Goal: Task Accomplishment & Management: Complete application form

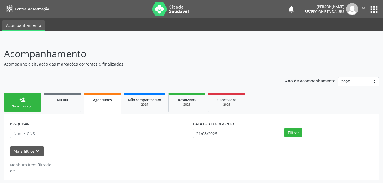
select select "7"
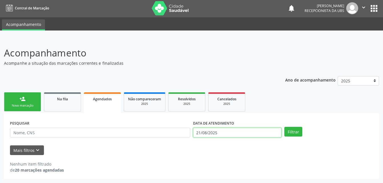
click at [251, 133] on body "Central de Marcação notifications [PERSON_NAME] Recepcionista da UBS  Configur…" at bounding box center [191, 90] width 383 height 183
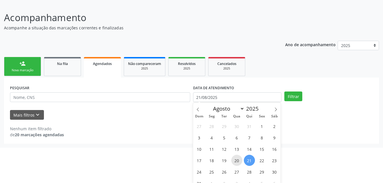
click at [235, 159] on span "20" at bounding box center [236, 160] width 11 height 11
type input "2[DATE]"
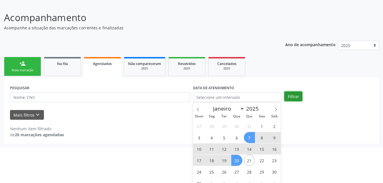
select select "7"
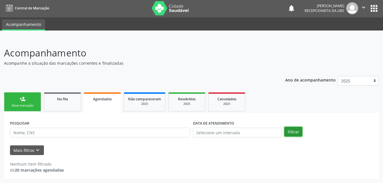
scroll to position [1, 0]
click at [290, 99] on div "person_add Nova marcação Na fila Agendados Não compareceram 2025 Resolvidos 202…" at bounding box center [191, 135] width 375 height 88
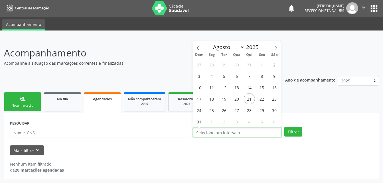
click at [203, 134] on input "text" at bounding box center [237, 133] width 89 height 10
click at [238, 99] on span "20" at bounding box center [236, 98] width 11 height 11
type input "2[DATE]"
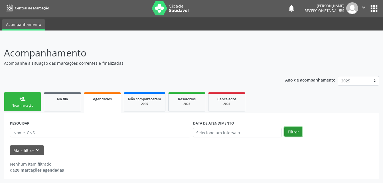
click at [294, 135] on button "Filtrar" at bounding box center [293, 132] width 18 height 10
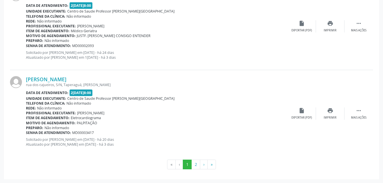
scroll to position [1324, 0]
click at [197, 162] on button "2" at bounding box center [195, 164] width 9 height 10
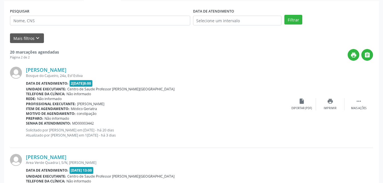
scroll to position [110, 0]
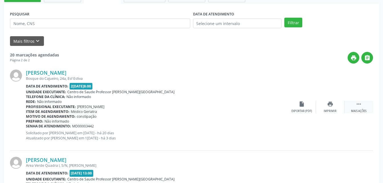
click at [360, 108] on div " Mais ações" at bounding box center [359, 107] width 29 height 12
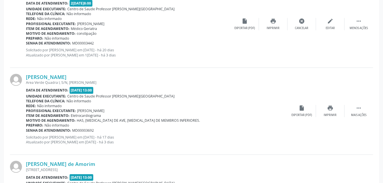
scroll to position [196, 0]
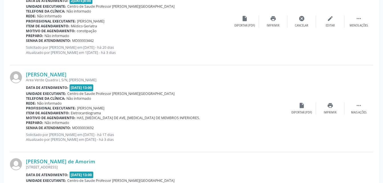
click at [194, 98] on div "Telefone da clínica: Não informado" at bounding box center [157, 98] width 262 height 5
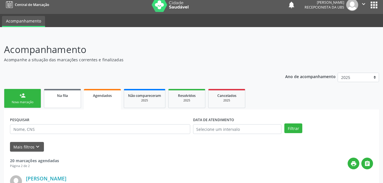
scroll to position [0, 0]
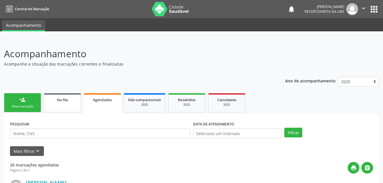
click at [60, 104] on link "Na fila" at bounding box center [62, 102] width 37 height 19
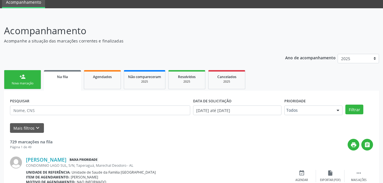
scroll to position [57, 0]
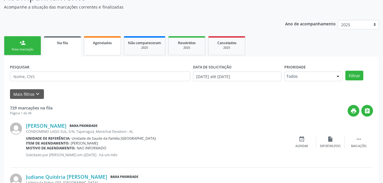
click at [104, 49] on link "Agendados" at bounding box center [102, 45] width 37 height 19
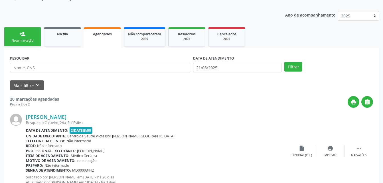
scroll to position [0, 0]
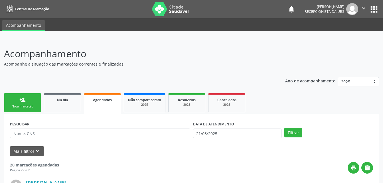
click at [24, 100] on div "person_add" at bounding box center [22, 100] width 6 height 6
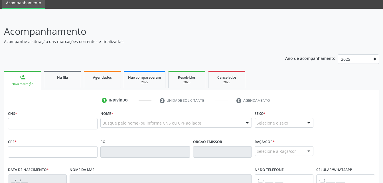
scroll to position [57, 0]
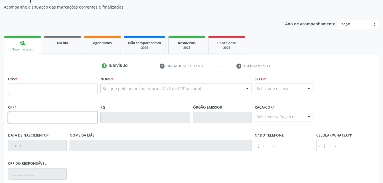
click at [34, 123] on input "text" at bounding box center [53, 117] width 90 height 11
type input "150.693.194-42"
type input "704 8085 5441 1544"
type input "13[DATE]"
type input "[PERSON_NAME]"
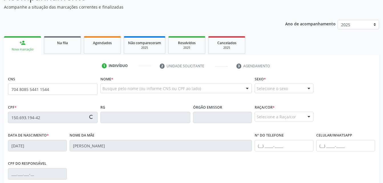
type input "[PHONE_NUMBER]"
type input "S/N"
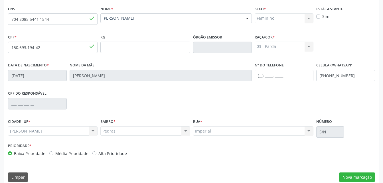
scroll to position [134, 0]
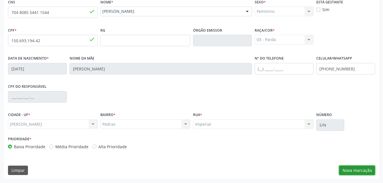
click at [365, 166] on button "Nova marcação" at bounding box center [357, 171] width 36 height 10
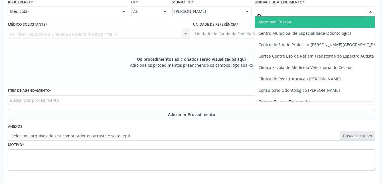
type input "est"
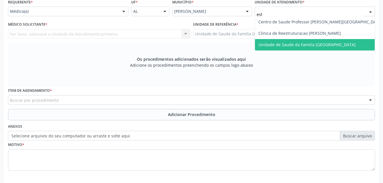
click at [290, 46] on span "Unidade de Saude da Familia [GEOGRAPHIC_DATA]" at bounding box center [306, 44] width 97 height 5
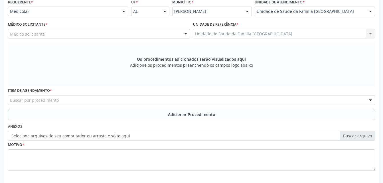
click at [152, 34] on div "Médico solicitante" at bounding box center [99, 34] width 182 height 10
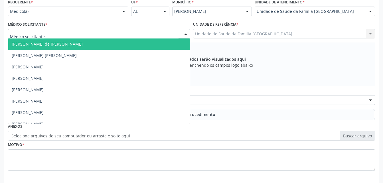
type input "e"
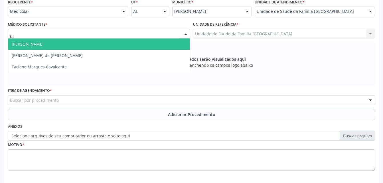
type input "tac"
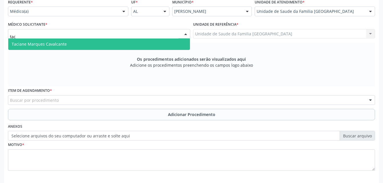
click at [157, 43] on span "Taciane Marques Cavalcante" at bounding box center [99, 44] width 182 height 11
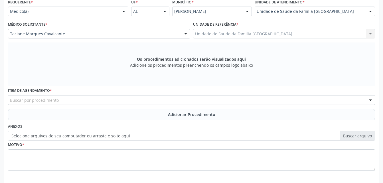
click at [164, 99] on div "Buscar por procedimento" at bounding box center [191, 100] width 367 height 10
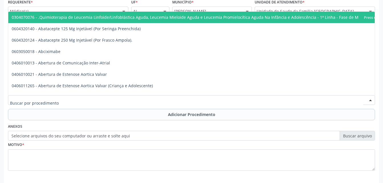
click at [162, 102] on input "text" at bounding box center [186, 102] width 353 height 11
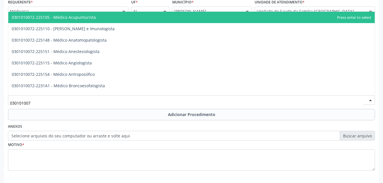
type input "0301010072"
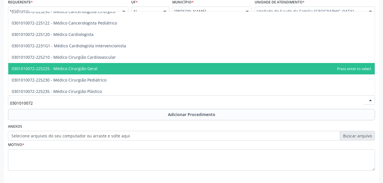
scroll to position [114, 0]
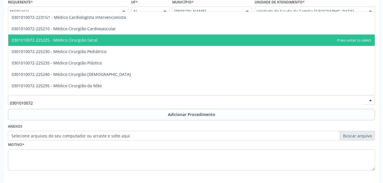
click at [153, 43] on span "0301010072-225225 - Médico Cirurgião Geral" at bounding box center [191, 40] width 367 height 11
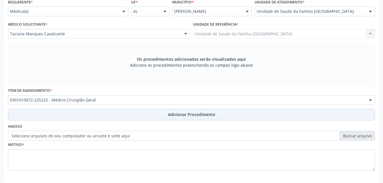
click at [194, 113] on span "Adicionar Procedimento" at bounding box center [191, 115] width 47 height 6
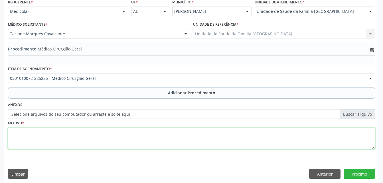
click at [177, 142] on textarea at bounding box center [191, 139] width 367 height 22
type textarea "colelitiase"
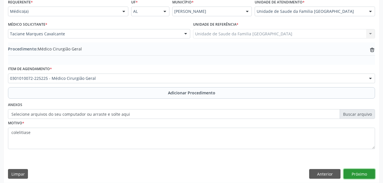
click at [359, 172] on button "Próximo" at bounding box center [359, 174] width 31 height 10
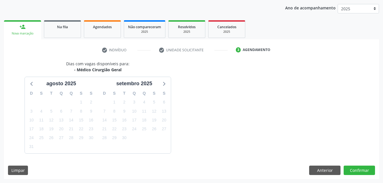
scroll to position [90, 0]
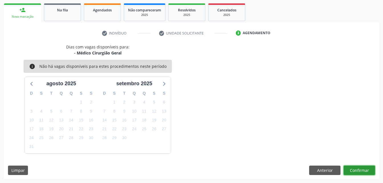
click at [359, 172] on button "Confirmar" at bounding box center [359, 171] width 31 height 10
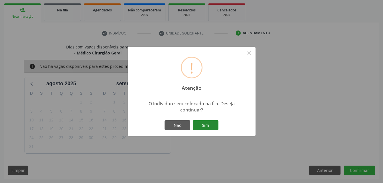
click at [203, 123] on button "Sim" at bounding box center [206, 125] width 26 height 10
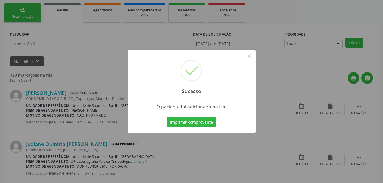
scroll to position [13, 0]
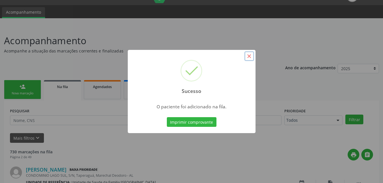
click at [252, 59] on button "×" at bounding box center [249, 56] width 10 height 10
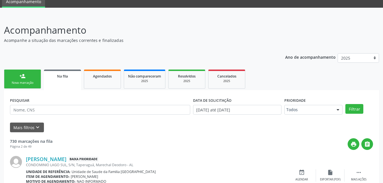
scroll to position [42, 0]
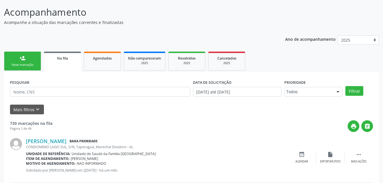
click at [23, 56] on div "person_add" at bounding box center [22, 58] width 6 height 6
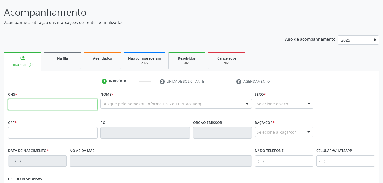
click at [54, 106] on input "text" at bounding box center [53, 104] width 90 height 11
type input "707 6082 5313 5099"
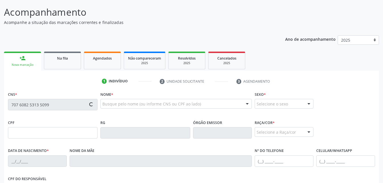
type input "2[DATE]"
type input "[PERSON_NAME]"
type input "[PHONE_NUMBER]"
type input "S/N"
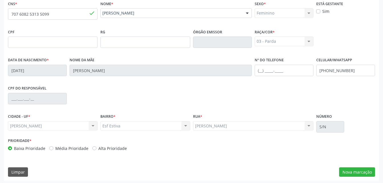
scroll to position [134, 0]
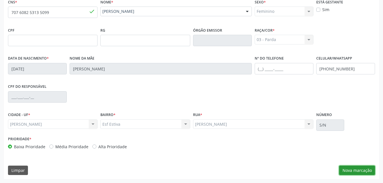
click at [362, 170] on button "Nova marcação" at bounding box center [357, 171] width 36 height 10
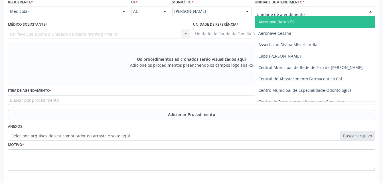
type input "t"
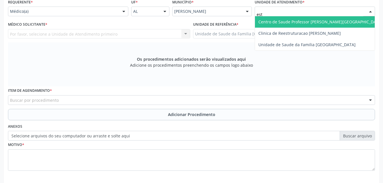
type input "esti"
click at [287, 18] on span "Unidade de Saude da Familia [GEOGRAPHIC_DATA]" at bounding box center [315, 21] width 120 height 11
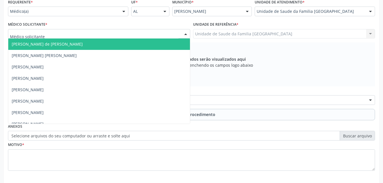
click at [92, 32] on div at bounding box center [99, 34] width 182 height 10
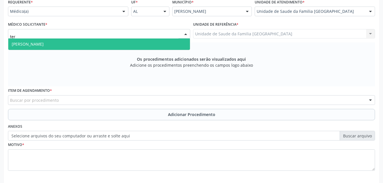
click at [98, 41] on span "[PERSON_NAME]" at bounding box center [99, 44] width 182 height 11
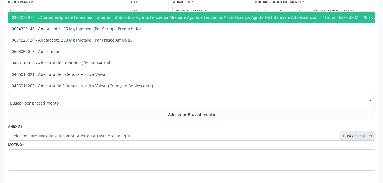
click at [117, 99] on div at bounding box center [191, 100] width 367 height 10
click at [117, 5] on div "Requerente * Médico(a) Médico(a) Enfermeiro(a) Paciente Nenhum resultado encont…" at bounding box center [68, 7] width 120 height 18
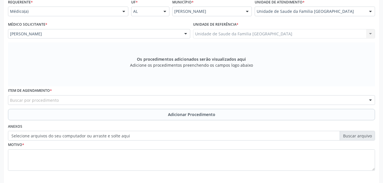
click at [119, 12] on div "Médico(a) Médico(a) Enfermeiro(a) Paciente Nenhum resultado encontrado para: " …" at bounding box center [68, 12] width 120 height 10
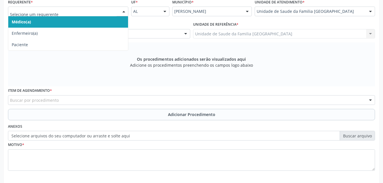
click at [115, 21] on span "Médico(a)" at bounding box center [68, 21] width 120 height 11
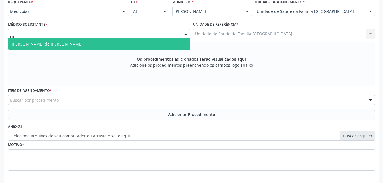
type input "rod"
click at [124, 44] on span "[PERSON_NAME] de [PERSON_NAME]" at bounding box center [99, 44] width 182 height 11
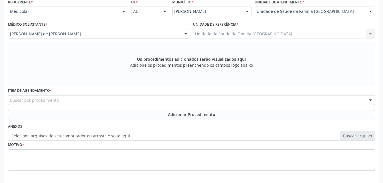
click at [127, 101] on div "Buscar por procedimento" at bounding box center [191, 100] width 367 height 10
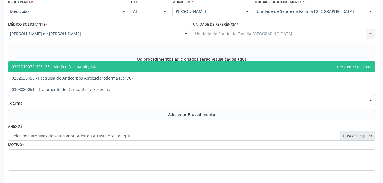
type input "dermat"
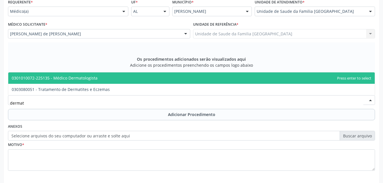
click at [127, 79] on span "0301010072-225135 - Médico Dermatologista" at bounding box center [191, 77] width 367 height 11
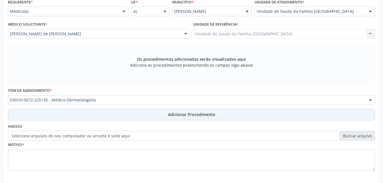
click at [145, 114] on button "Adicionar Procedimento" at bounding box center [191, 114] width 367 height 11
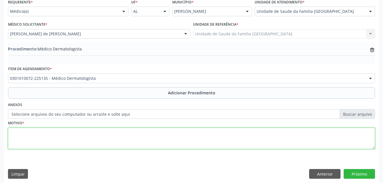
click at [149, 138] on textarea at bounding box center [191, 139] width 367 height 22
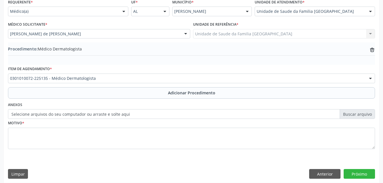
click at [43, 113] on label "Selecione arquivos do seu computador ou arraste e solte aqui" at bounding box center [191, 114] width 367 height 10
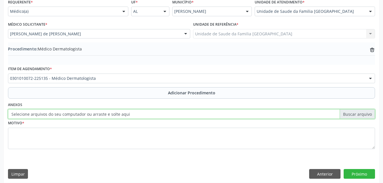
click at [43, 113] on input "Selecione arquivos do seu computador ou arraste e solte aqui" at bounding box center [191, 114] width 367 height 10
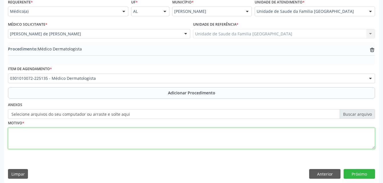
click at [112, 138] on textarea at bounding box center [191, 139] width 367 height 22
type textarea "lesões de pele"
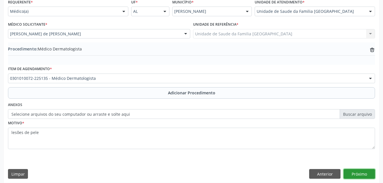
click at [351, 175] on button "Próximo" at bounding box center [359, 174] width 31 height 10
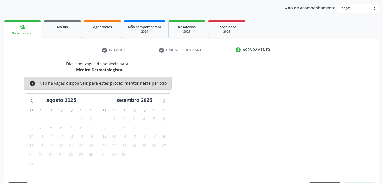
scroll to position [90, 0]
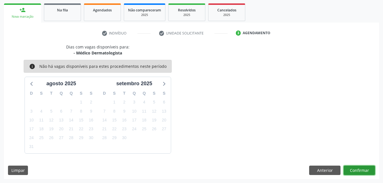
click at [354, 170] on button "Confirmar" at bounding box center [359, 171] width 31 height 10
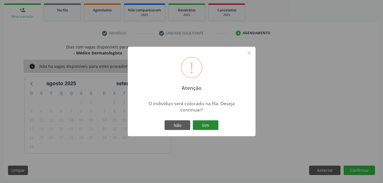
click at [200, 125] on button "Sim" at bounding box center [206, 125] width 26 height 10
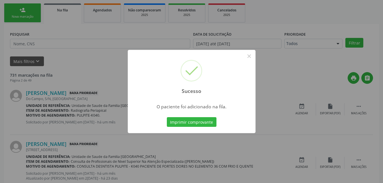
scroll to position [13, 0]
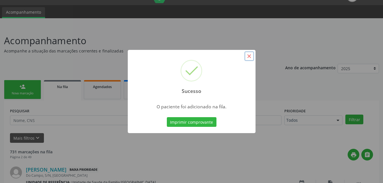
click at [252, 54] on button "×" at bounding box center [249, 56] width 10 height 10
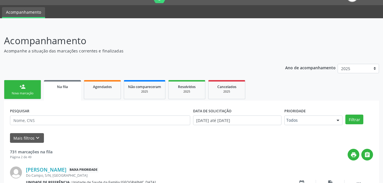
click at [31, 90] on link "person_add Nova marcação" at bounding box center [22, 89] width 37 height 19
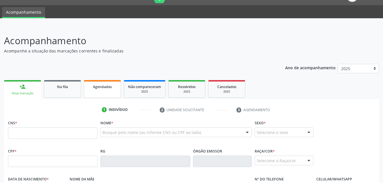
scroll to position [42, 0]
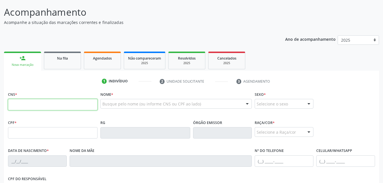
click at [82, 104] on input "text" at bounding box center [53, 104] width 90 height 11
type input "700 8019 9243 6182"
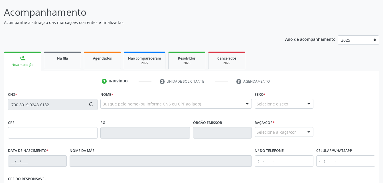
type input "053.814.714-83"
type input "1[DATE]"
type input "[PERSON_NAME]"
type input "[PHONE_NUMBER]"
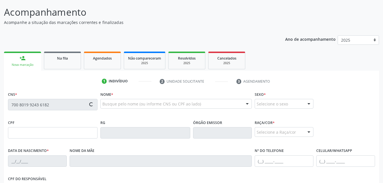
type input "S/N"
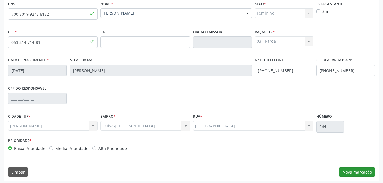
scroll to position [134, 0]
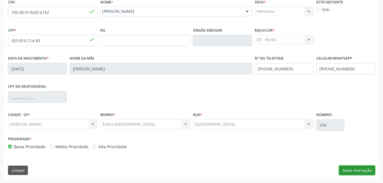
click at [356, 168] on button "Nova marcação" at bounding box center [357, 171] width 36 height 10
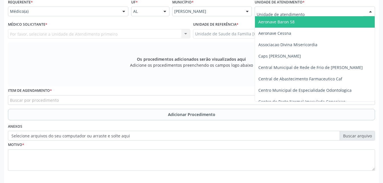
click at [330, 11] on div at bounding box center [315, 12] width 120 height 10
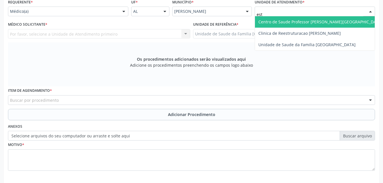
type input "esti"
click at [331, 21] on span "Unidade de Saude da Familia [GEOGRAPHIC_DATA]" at bounding box center [306, 21] width 97 height 5
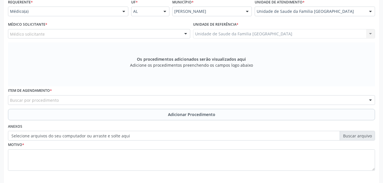
click at [140, 34] on div "Médico solicitante" at bounding box center [99, 34] width 182 height 10
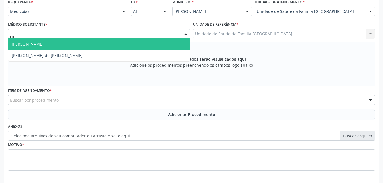
type input "rod"
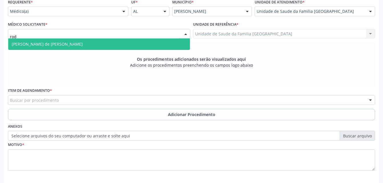
click at [139, 43] on span "[PERSON_NAME] de [PERSON_NAME]" at bounding box center [99, 44] width 182 height 11
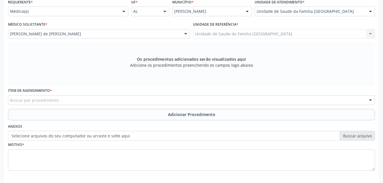
click at [128, 100] on div "Buscar por procedimento" at bounding box center [191, 100] width 367 height 10
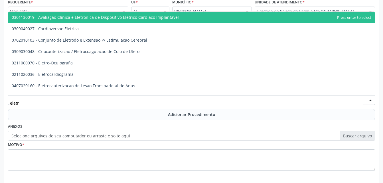
type input "eletro"
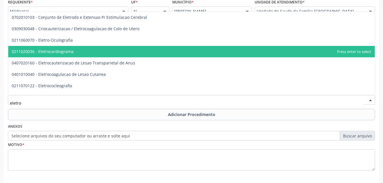
click at [100, 47] on span "0211020036 - Eletrocardiograma" at bounding box center [191, 51] width 367 height 11
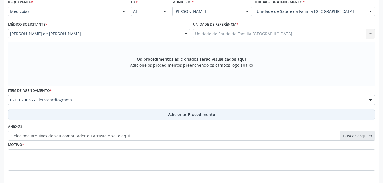
click at [142, 116] on button "Adicionar Procedimento" at bounding box center [191, 114] width 367 height 11
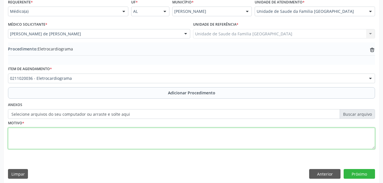
click at [142, 137] on textarea at bounding box center [191, 139] width 367 height 22
type textarea "palpitaçães"
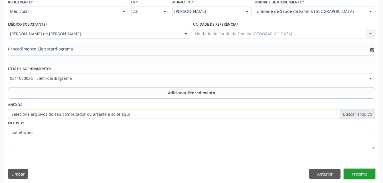
click at [361, 171] on button "Próximo" at bounding box center [359, 174] width 31 height 10
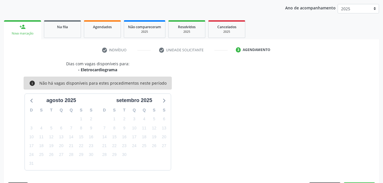
scroll to position [90, 0]
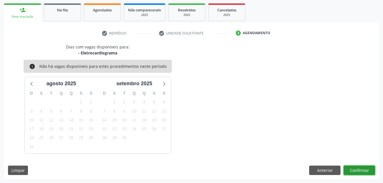
click at [360, 169] on button "Confirmar" at bounding box center [359, 171] width 31 height 10
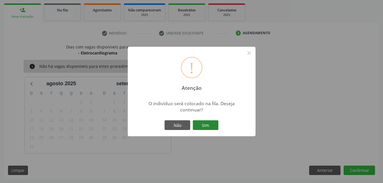
click at [209, 122] on button "Sim" at bounding box center [206, 125] width 26 height 10
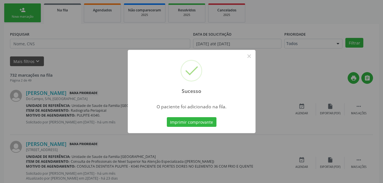
scroll to position [13, 0]
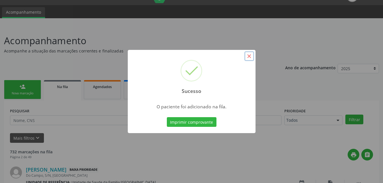
click at [247, 58] on button "×" at bounding box center [249, 56] width 10 height 10
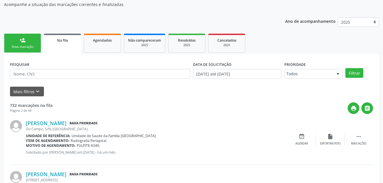
scroll to position [70, 0]
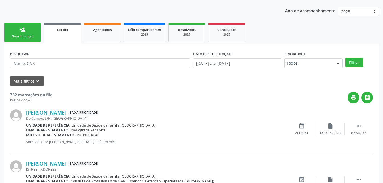
click at [33, 33] on link "person_add Nova marcação" at bounding box center [22, 32] width 37 height 19
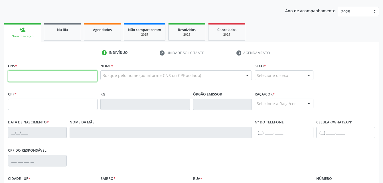
click at [55, 76] on input "text" at bounding box center [53, 75] width 90 height 11
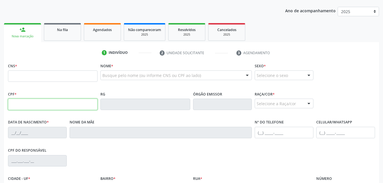
click at [15, 107] on input "text" at bounding box center [53, 104] width 90 height 11
type input "553.729.454-00"
type input "708 2006 5470 8949"
type input "17[DATE]"
type input "[PERSON_NAME]"
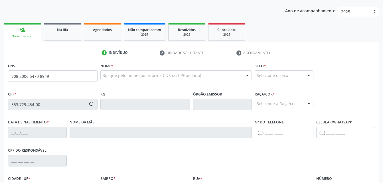
type input "[PHONE_NUMBER]"
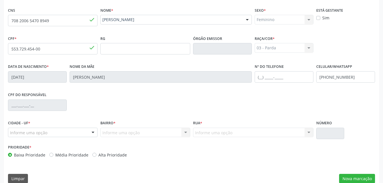
scroll to position [134, 0]
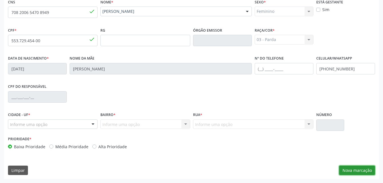
click at [352, 169] on button "Nova marcação" at bounding box center [357, 171] width 36 height 10
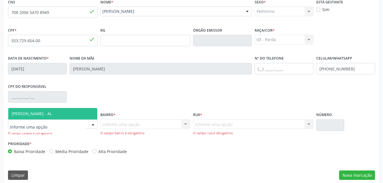
click at [37, 114] on span "[PERSON_NAME] - AL" at bounding box center [32, 113] width 40 height 5
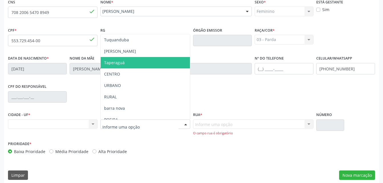
click at [139, 63] on span "Taperaguá" at bounding box center [145, 62] width 89 height 11
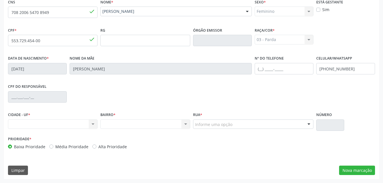
click at [257, 122] on div "Informe uma opção" at bounding box center [253, 125] width 120 height 10
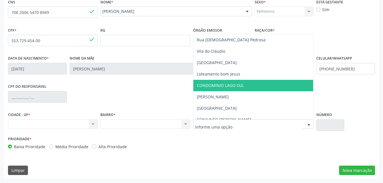
scroll to position [29, 0]
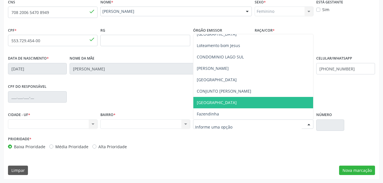
click at [242, 100] on span "[GEOGRAPHIC_DATA]" at bounding box center [253, 102] width 120 height 11
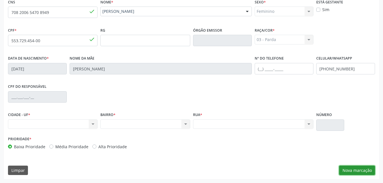
click at [362, 169] on button "Nova marcação" at bounding box center [357, 171] width 36 height 10
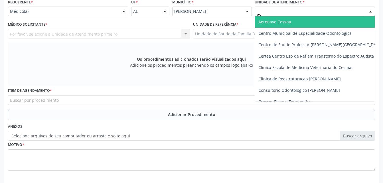
type input "est"
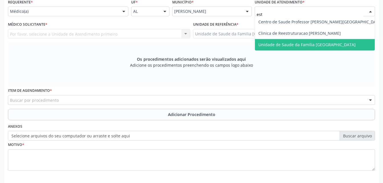
click at [297, 44] on span "Unidade de Saude da Familia [GEOGRAPHIC_DATA]" at bounding box center [306, 44] width 97 height 5
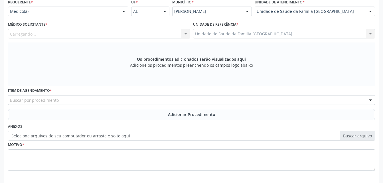
click at [140, 34] on div "Carregando..." at bounding box center [99, 34] width 182 height 10
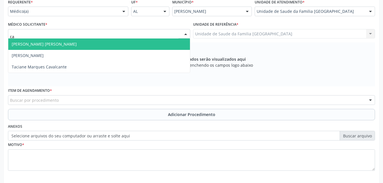
type input "c"
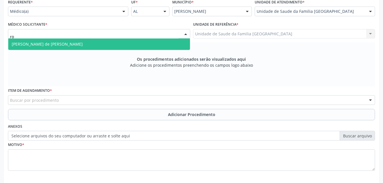
type input "rod"
click at [145, 43] on span "[PERSON_NAME] de [PERSON_NAME]" at bounding box center [99, 44] width 182 height 11
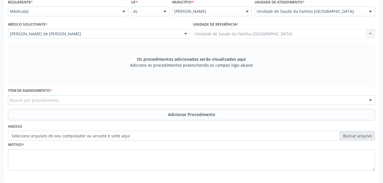
click at [194, 104] on div "Buscar por procedimento" at bounding box center [191, 100] width 367 height 10
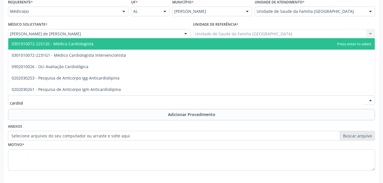
type input "cardiolo"
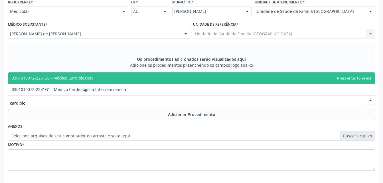
click at [199, 72] on span "0301010072-225120 - Médico Cardiologista" at bounding box center [191, 77] width 367 height 11
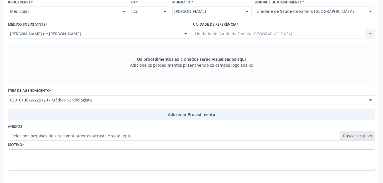
click at [205, 117] on span "Adicionar Procedimento" at bounding box center [191, 115] width 47 height 6
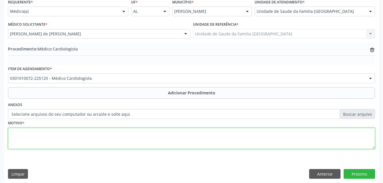
click at [199, 146] on textarea at bounding box center [191, 139] width 367 height 22
type textarea "sem justf."
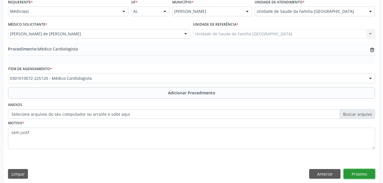
click at [368, 174] on button "Próximo" at bounding box center [359, 174] width 31 height 10
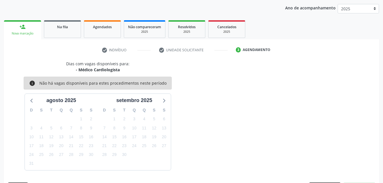
scroll to position [90, 0]
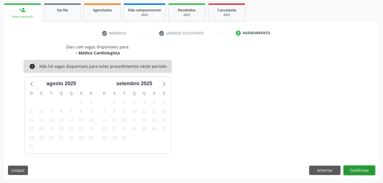
click at [363, 167] on button "Confirmar" at bounding box center [359, 171] width 31 height 10
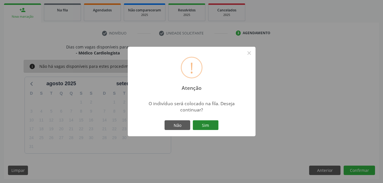
click at [211, 123] on button "Sim" at bounding box center [206, 125] width 26 height 10
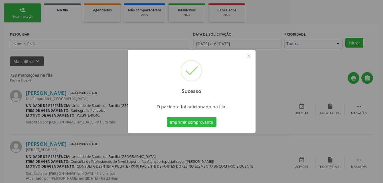
scroll to position [13, 0]
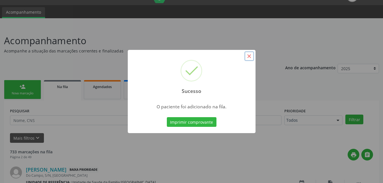
click at [250, 56] on button "×" at bounding box center [249, 56] width 10 height 10
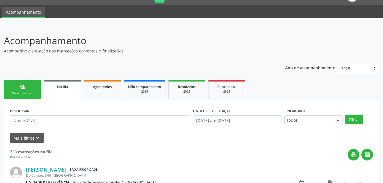
drag, startPoint x: 31, startPoint y: 89, endPoint x: 37, endPoint y: 99, distance: 11.5
click at [31, 89] on link "person_add Nova marcação" at bounding box center [22, 89] width 37 height 19
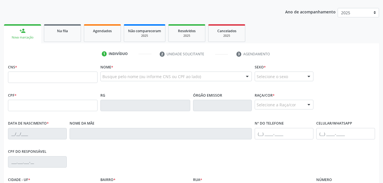
scroll to position [70, 0]
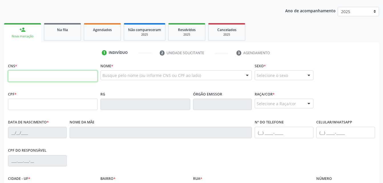
click at [55, 75] on input "text" at bounding box center [53, 75] width 90 height 11
type input "708 2006 5470 8949"
type input "553.729.454-00"
type input "17[DATE]"
type input "[PERSON_NAME]"
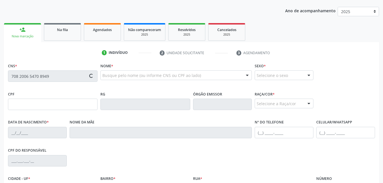
type input "[PHONE_NUMBER]"
type input "S/N"
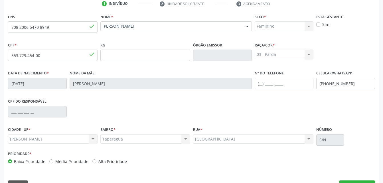
scroll to position [134, 0]
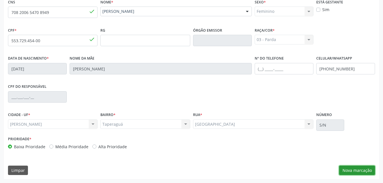
click at [361, 168] on button "Nova marcação" at bounding box center [357, 171] width 36 height 10
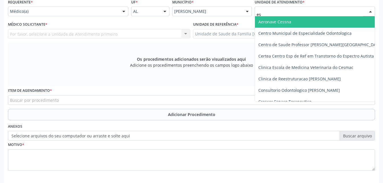
type input "est"
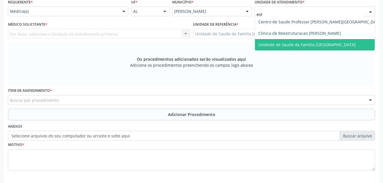
click at [292, 46] on span "Unidade de Saude da Familia [GEOGRAPHIC_DATA]" at bounding box center [306, 44] width 97 height 5
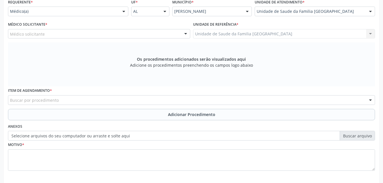
click at [164, 35] on div "Médico solicitante" at bounding box center [99, 34] width 182 height 10
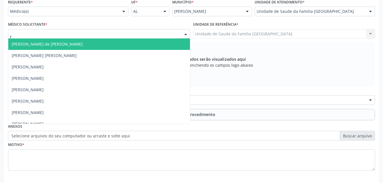
type input "ro"
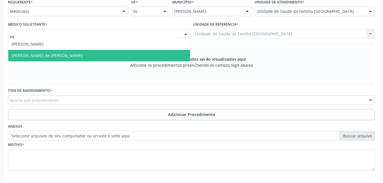
click at [159, 54] on span "[PERSON_NAME] de [PERSON_NAME]" at bounding box center [99, 55] width 182 height 11
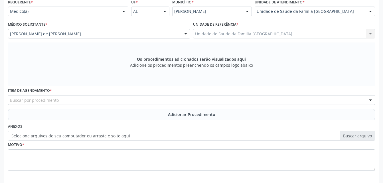
click at [160, 104] on div "Buscar por procedimento" at bounding box center [191, 100] width 367 height 10
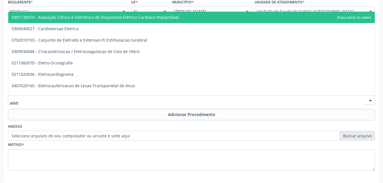
type input "eletro"
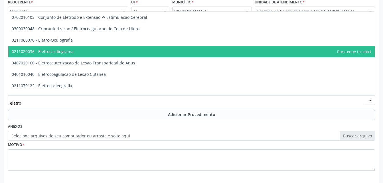
click at [50, 53] on span "0211020036 - Eletrocardiograma" at bounding box center [43, 51] width 62 height 5
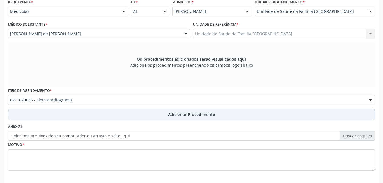
click at [78, 116] on button "Adicionar Procedimento" at bounding box center [191, 114] width 367 height 11
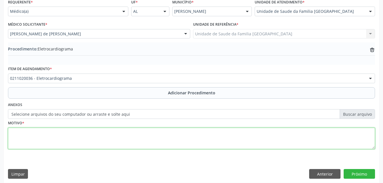
click at [83, 140] on textarea at bounding box center [191, 139] width 367 height 22
type textarea "rotina"
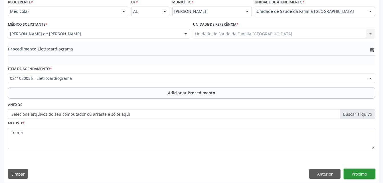
click at [362, 171] on button "Próximo" at bounding box center [359, 174] width 31 height 10
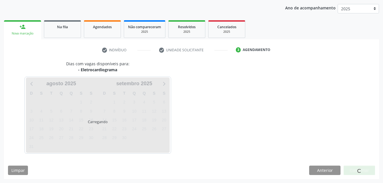
scroll to position [90, 0]
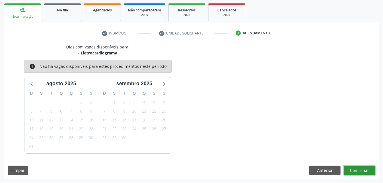
click at [362, 172] on button "Confirmar" at bounding box center [359, 171] width 31 height 10
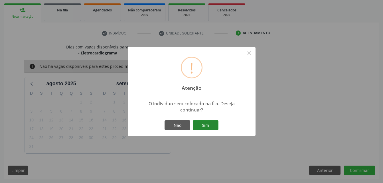
click at [205, 125] on button "Sim" at bounding box center [206, 125] width 26 height 10
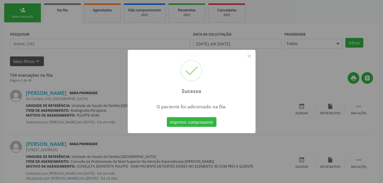
scroll to position [13, 0]
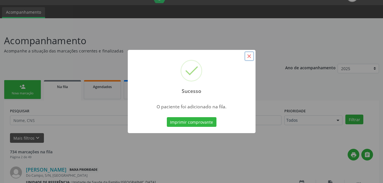
click at [246, 54] on button "×" at bounding box center [249, 56] width 10 height 10
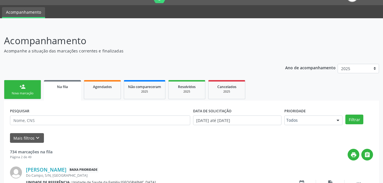
click at [31, 84] on link "person_add Nova marcação" at bounding box center [22, 89] width 37 height 19
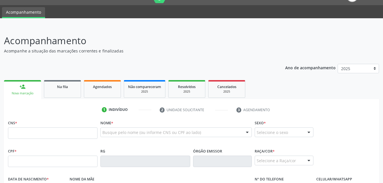
scroll to position [70, 0]
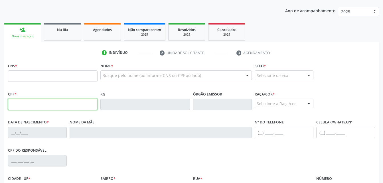
click at [54, 105] on input "text" at bounding box center [53, 104] width 90 height 11
type input "150.218.284-01"
type input "702 9025 9935 5675"
type input "07[DATE]"
type input "[PERSON_NAME]"
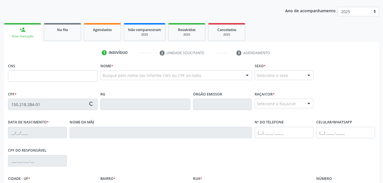
type input "[PHONE_NUMBER]"
type input "07N"
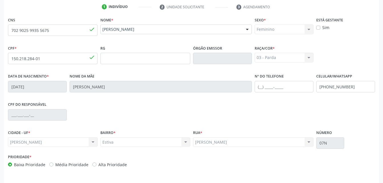
scroll to position [134, 0]
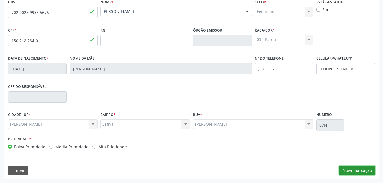
click at [365, 169] on button "Nova marcação" at bounding box center [357, 171] width 36 height 10
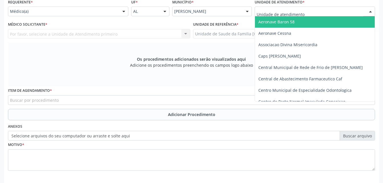
click at [361, 12] on div at bounding box center [315, 12] width 120 height 10
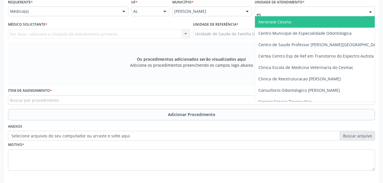
type input "est"
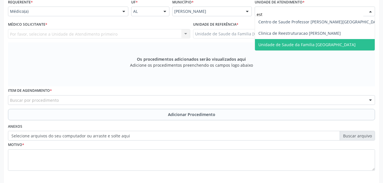
click at [326, 48] on span "Unidade de Saude da Familia [GEOGRAPHIC_DATA]" at bounding box center [320, 44] width 131 height 11
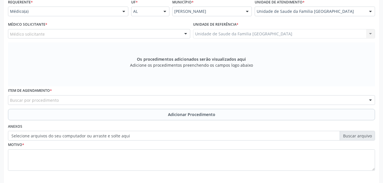
click at [118, 36] on div "Médico solicitante" at bounding box center [99, 34] width 182 height 10
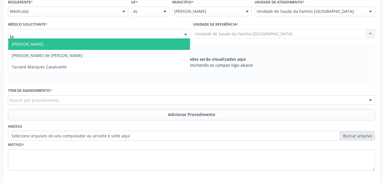
type input "tac"
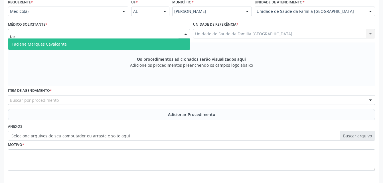
click at [109, 44] on span "Taciane Marques Cavalcante" at bounding box center [99, 44] width 182 height 11
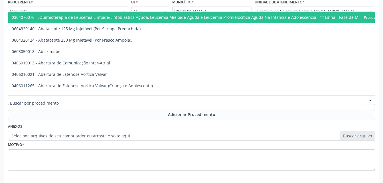
click at [106, 100] on div at bounding box center [191, 100] width 367 height 10
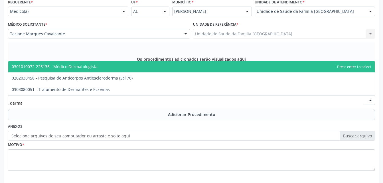
type input "dermat"
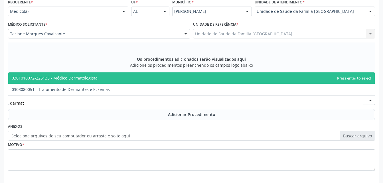
click at [102, 77] on span "0301010072-225135 - Médico Dermatologista" at bounding box center [191, 77] width 367 height 11
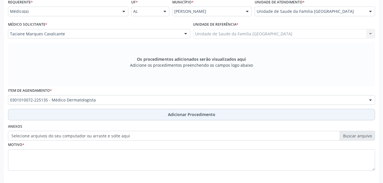
click at [128, 114] on button "Adicionar Procedimento" at bounding box center [191, 114] width 367 height 11
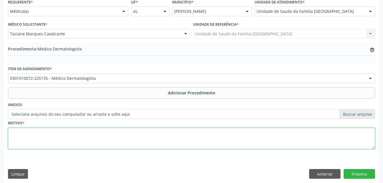
click at [128, 135] on textarea at bounding box center [191, 139] width 367 height 22
click at [27, 135] on textarea "cicatriz quelóide" at bounding box center [191, 139] width 367 height 22
click at [13, 133] on textarea "cicatriz Quelóide" at bounding box center [191, 139] width 367 height 22
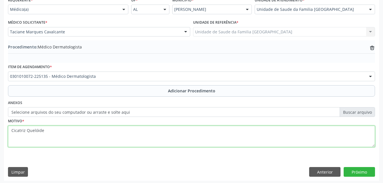
scroll to position [138, 0]
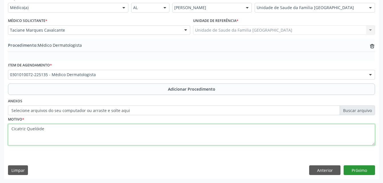
type textarea "Cicatriz Quelóide"
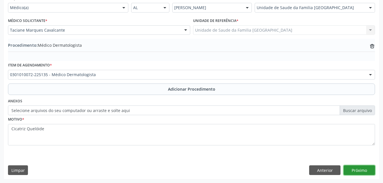
click at [365, 167] on button "Próximo" at bounding box center [359, 170] width 31 height 10
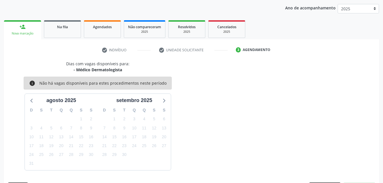
scroll to position [90, 0]
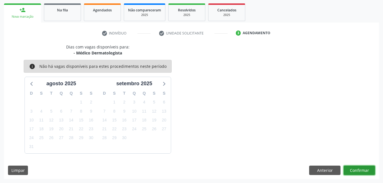
click at [365, 168] on button "Confirmar" at bounding box center [359, 171] width 31 height 10
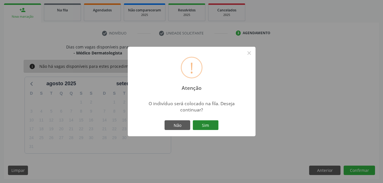
click at [215, 129] on button "Sim" at bounding box center [206, 125] width 26 height 10
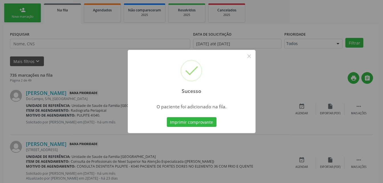
scroll to position [13, 0]
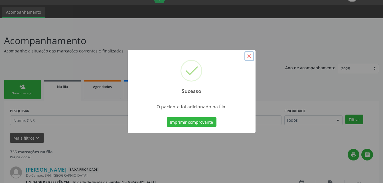
click at [250, 58] on button "×" at bounding box center [249, 56] width 10 height 10
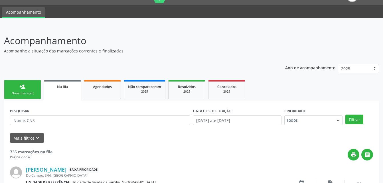
click at [22, 92] on div "Nova marcação" at bounding box center [22, 93] width 29 height 4
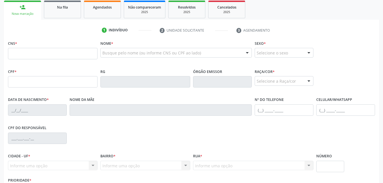
scroll to position [99, 0]
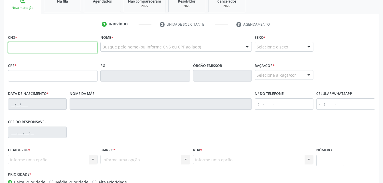
click at [66, 45] on input "text" at bounding box center [53, 47] width 90 height 11
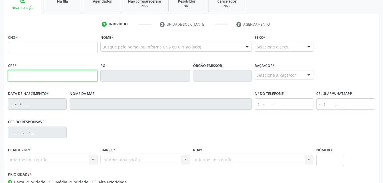
click at [14, 76] on input "text" at bounding box center [53, 75] width 90 height 11
type input "150.218.284-01"
type input "702 9025 9935 5675"
type input "07[DATE]"
type input "[PERSON_NAME]"
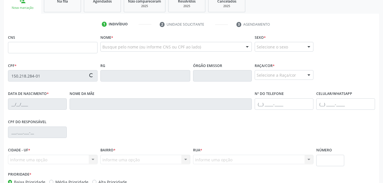
type input "[PHONE_NUMBER]"
type input "07N"
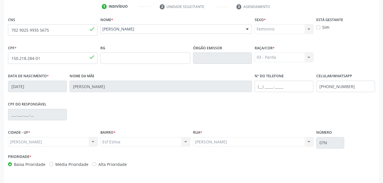
scroll to position [134, 0]
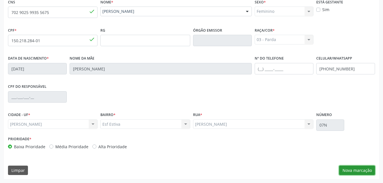
click at [361, 171] on button "Nova marcação" at bounding box center [357, 171] width 36 height 10
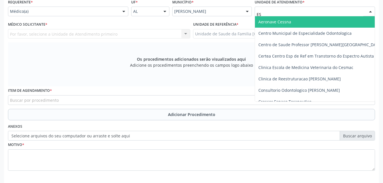
type input "EST"
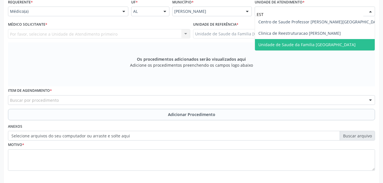
click at [298, 48] on span "Unidade de Saude da Familia [GEOGRAPHIC_DATA]" at bounding box center [320, 44] width 131 height 11
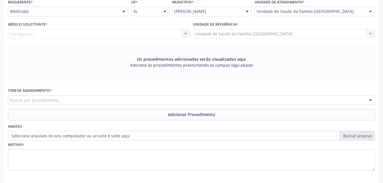
click at [106, 34] on div "Carregando... Nenhum resultado encontrado para: " " Não há nenhuma opção para s…" at bounding box center [99, 34] width 182 height 10
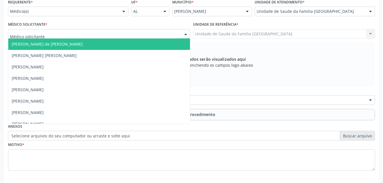
click at [123, 37] on div at bounding box center [99, 34] width 182 height 10
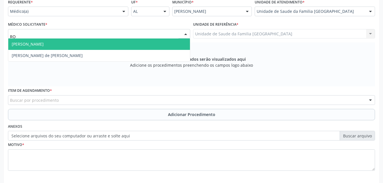
type input "ROD"
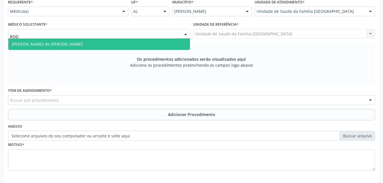
click at [123, 47] on span "[PERSON_NAME] de [PERSON_NAME]" at bounding box center [99, 44] width 182 height 11
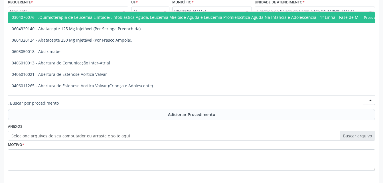
click at [126, 99] on div at bounding box center [191, 100] width 367 height 10
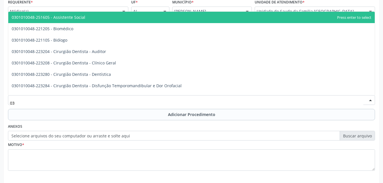
type input "0"
type input "0301010048"
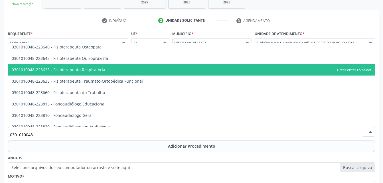
scroll to position [624, 0]
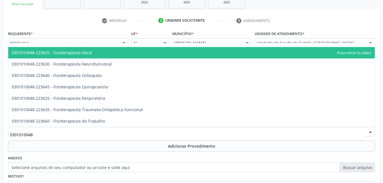
click at [105, 53] on span "0301010048-223605 - Fisioterapeuta Geral" at bounding box center [191, 52] width 367 height 11
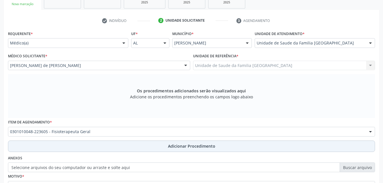
click at [147, 147] on button "Adicionar Procedimento" at bounding box center [191, 146] width 367 height 11
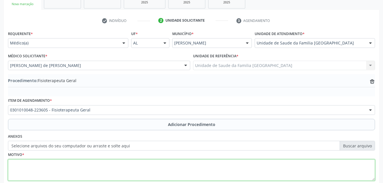
click at [143, 169] on textarea at bounding box center [191, 170] width 367 height 22
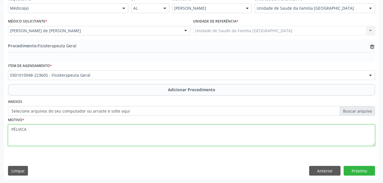
scroll to position [138, 0]
type textarea "PÉLVICA"
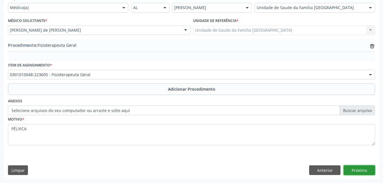
click at [371, 171] on button "Próximo" at bounding box center [359, 170] width 31 height 10
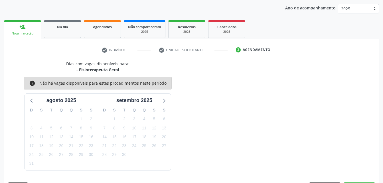
scroll to position [90, 0]
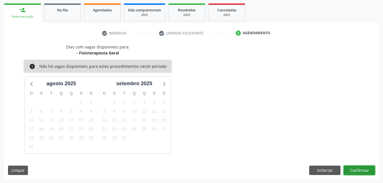
click at [355, 170] on button "Confirmar" at bounding box center [359, 171] width 31 height 10
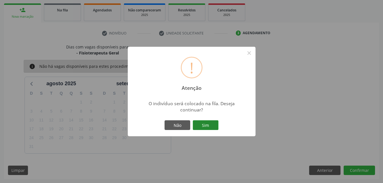
click at [209, 128] on button "Sim" at bounding box center [206, 125] width 26 height 10
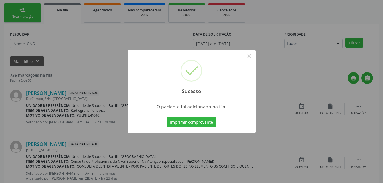
scroll to position [13, 0]
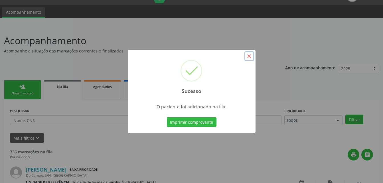
click at [250, 54] on button "×" at bounding box center [249, 56] width 10 height 10
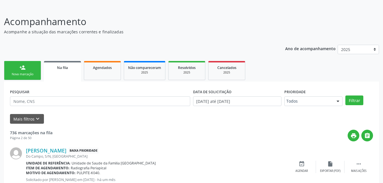
scroll to position [70, 0]
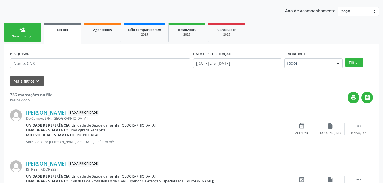
click at [36, 31] on link "person_add Nova marcação" at bounding box center [22, 32] width 37 height 19
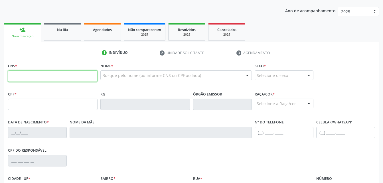
click at [57, 76] on input "text" at bounding box center [53, 75] width 90 height 11
drag, startPoint x: 36, startPoint y: 31, endPoint x: 57, endPoint y: 76, distance: 50.2
paste input "898 0063 1734 2123"
type input "898 0063 1734 2123"
type input "184.010.574-77"
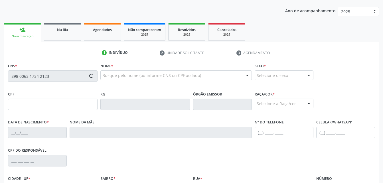
type input "07[DATE]"
type input "[PERSON_NAME]"
type input "[PHONE_NUMBER]"
type input "07N"
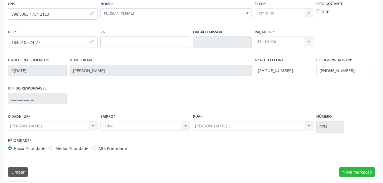
scroll to position [134, 0]
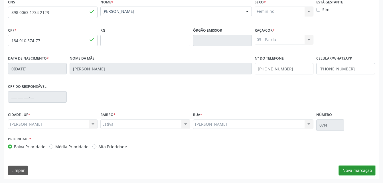
click at [354, 172] on button "Nova marcação" at bounding box center [357, 171] width 36 height 10
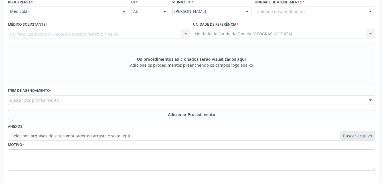
click at [299, 7] on div "Unidade de atendimento" at bounding box center [315, 12] width 120 height 10
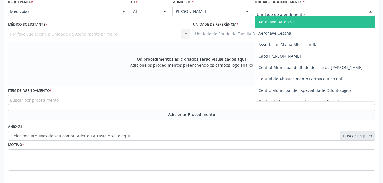
click at [301, 10] on input "text" at bounding box center [310, 14] width 107 height 11
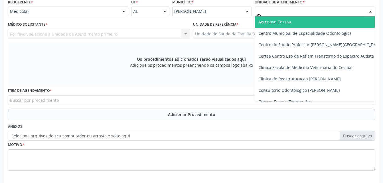
type input "est"
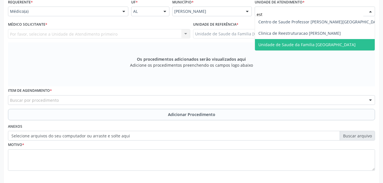
click at [310, 43] on span "Unidade de Saude da Familia [GEOGRAPHIC_DATA]" at bounding box center [306, 44] width 97 height 5
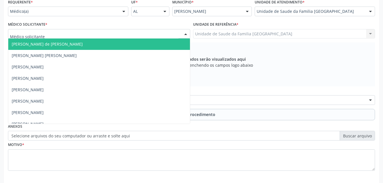
click at [150, 37] on div at bounding box center [99, 34] width 182 height 10
type input "r"
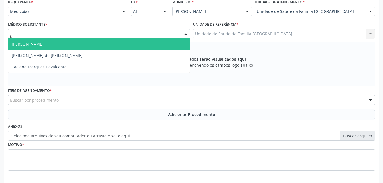
type input "tac"
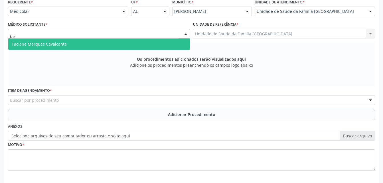
click at [147, 42] on span "Taciane Marques Cavalcante" at bounding box center [99, 44] width 182 height 11
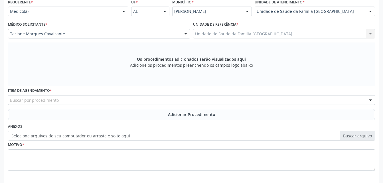
click at [195, 102] on div "Buscar por procedimento" at bounding box center [191, 100] width 367 height 10
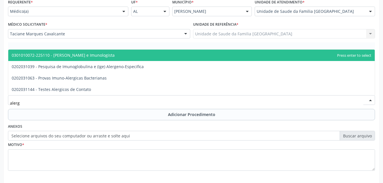
type input "alergi"
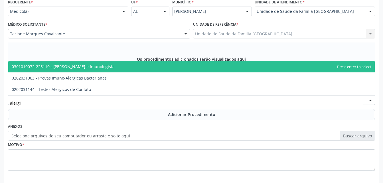
click at [193, 69] on span "0301010072-225110 - [PERSON_NAME] e Imunologista" at bounding box center [191, 66] width 367 height 11
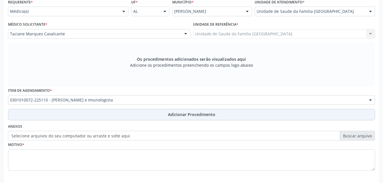
click at [206, 116] on span "Adicionar Procedimento" at bounding box center [191, 115] width 47 height 6
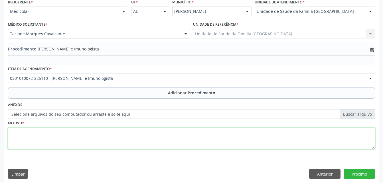
click at [181, 141] on textarea at bounding box center [191, 139] width 367 height 22
type textarea "reação a macaxeira"
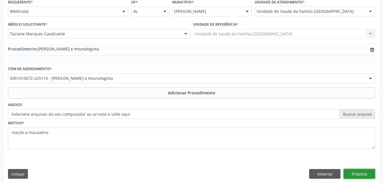
click at [357, 169] on button "Próximo" at bounding box center [359, 174] width 31 height 10
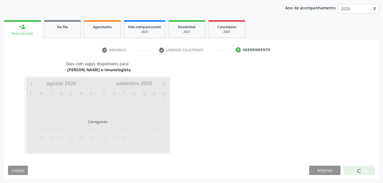
scroll to position [90, 0]
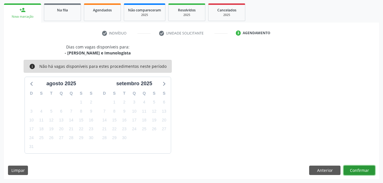
click at [362, 172] on button "Confirmar" at bounding box center [359, 171] width 31 height 10
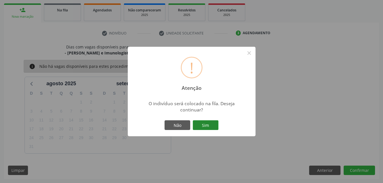
click at [218, 122] on button "Sim" at bounding box center [206, 125] width 26 height 10
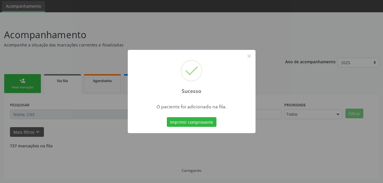
scroll to position [13, 0]
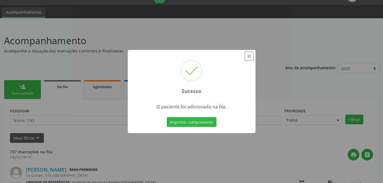
click at [250, 58] on button "×" at bounding box center [249, 56] width 10 height 10
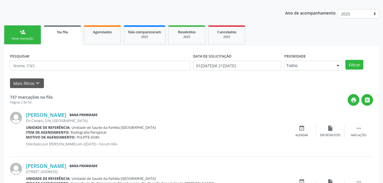
scroll to position [70, 0]
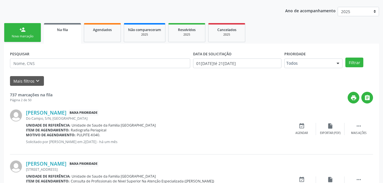
click at [33, 31] on link "person_add Nova marcação" at bounding box center [22, 32] width 37 height 19
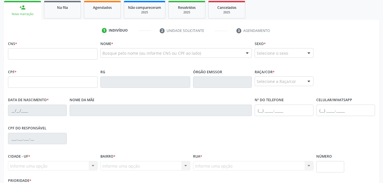
scroll to position [99, 0]
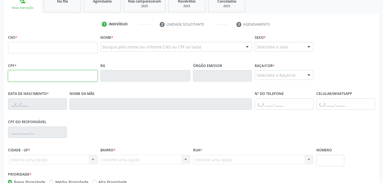
click at [39, 74] on input "text" at bounding box center [53, 75] width 90 height 11
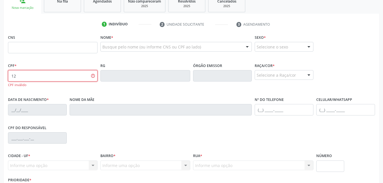
type input "1"
type input "152.525.734-09"
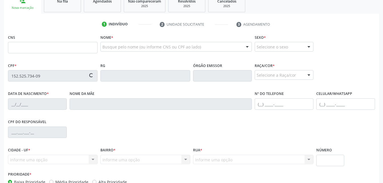
type input "700 6084 6710 3867"
type input "26[DATE]"
type input "[PERSON_NAME]"
type input "[PHONE_NUMBER]"
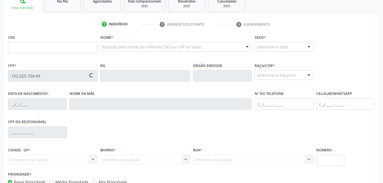
type input "155"
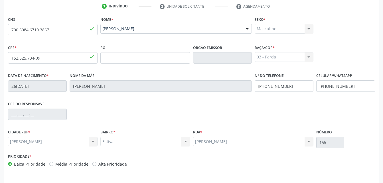
scroll to position [134, 0]
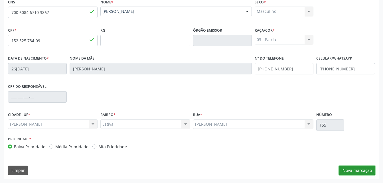
click at [357, 169] on button "Nova marcação" at bounding box center [357, 171] width 36 height 10
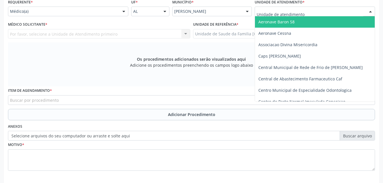
click at [327, 12] on div at bounding box center [315, 12] width 120 height 10
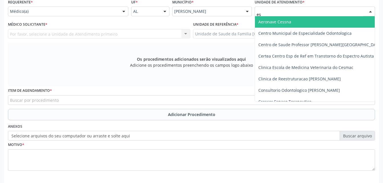
type input "est"
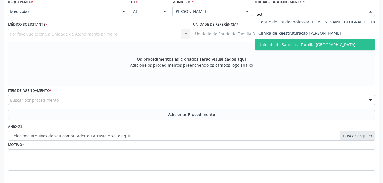
click at [324, 41] on span "Unidade de Saude da Familia [GEOGRAPHIC_DATA]" at bounding box center [320, 44] width 131 height 11
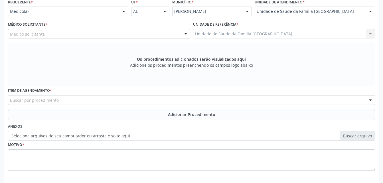
click at [149, 34] on div "Médico solicitante" at bounding box center [99, 34] width 182 height 10
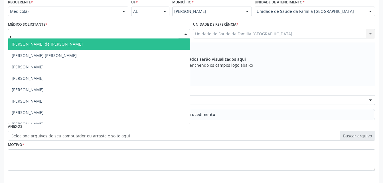
type input "ro"
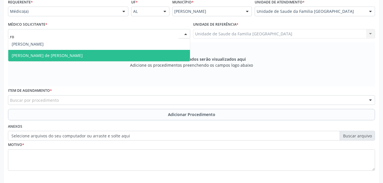
click at [150, 55] on span "[PERSON_NAME] de [PERSON_NAME]" at bounding box center [99, 55] width 182 height 11
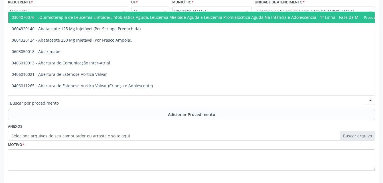
click at [105, 98] on div at bounding box center [191, 100] width 367 height 10
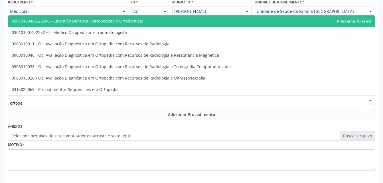
type input "ortoped"
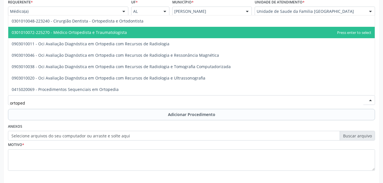
click at [92, 33] on span "0301010072-225270 - Médico Ortopedista e Traumatologista" at bounding box center [69, 32] width 115 height 5
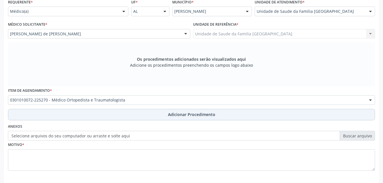
click at [139, 113] on button "Adicionar Procedimento" at bounding box center [191, 114] width 367 height 11
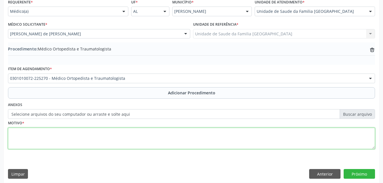
click at [137, 143] on textarea at bounding box center [191, 139] width 367 height 22
type textarea "artropatias"
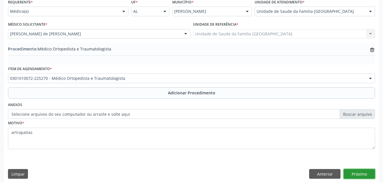
click at [353, 175] on button "Próximo" at bounding box center [359, 174] width 31 height 10
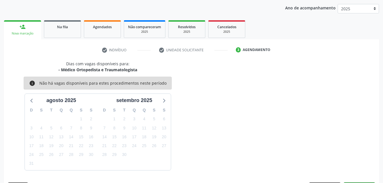
scroll to position [90, 0]
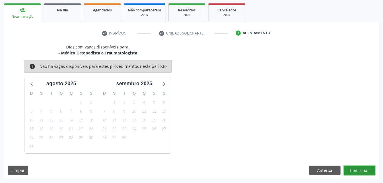
click at [359, 172] on button "Confirmar" at bounding box center [359, 171] width 31 height 10
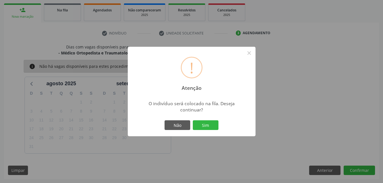
click at [204, 115] on div "! Atenção × O indivíduo será colocado na fila. Deseja continuar? Não Sim" at bounding box center [192, 92] width 128 height 90
click at [207, 123] on button "Sim" at bounding box center [206, 125] width 26 height 10
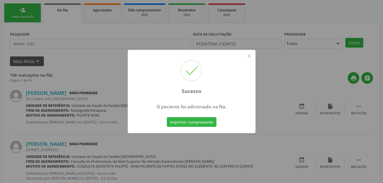
scroll to position [13, 0]
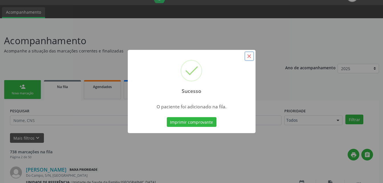
click at [249, 57] on button "×" at bounding box center [249, 56] width 10 height 10
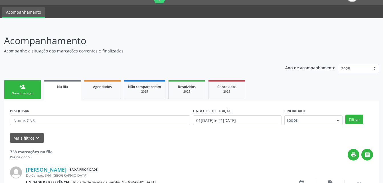
click at [25, 85] on div "person_add" at bounding box center [22, 87] width 6 height 6
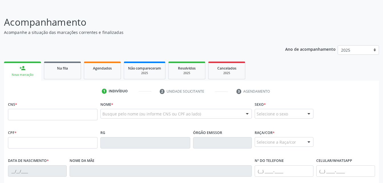
scroll to position [42, 0]
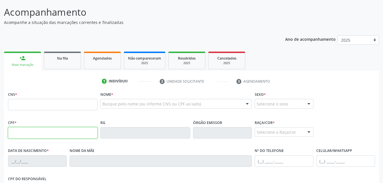
click at [68, 129] on input "text" at bounding box center [53, 132] width 90 height 11
type input "168.363.034-37"
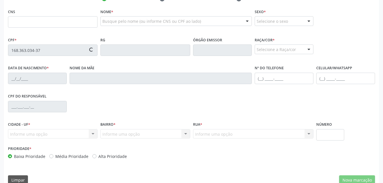
scroll to position [127, 0]
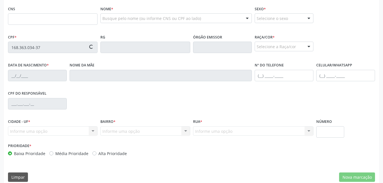
type input "705 0056 8504 1859"
type input "2[DATE]"
type input "[PERSON_NAME]"
type input "[PHONE_NUMBER]"
type input "6"
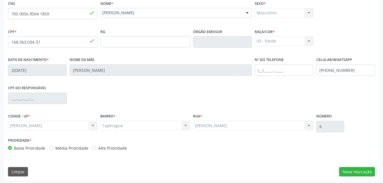
scroll to position [134, 0]
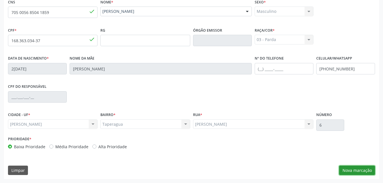
click at [353, 168] on button "Nova marcação" at bounding box center [357, 171] width 36 height 10
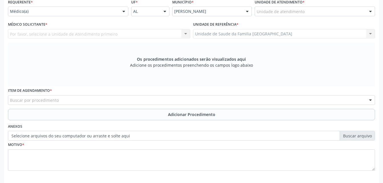
click at [312, 12] on div "Unidade de atendimento" at bounding box center [315, 12] width 120 height 10
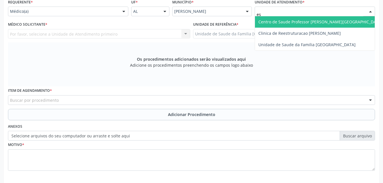
type input "est"
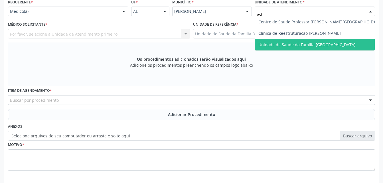
click at [321, 43] on span "Unidade de Saude da Familia [GEOGRAPHIC_DATA]" at bounding box center [306, 44] width 97 height 5
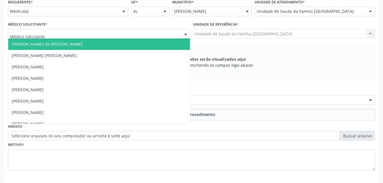
click at [71, 35] on div at bounding box center [99, 34] width 182 height 10
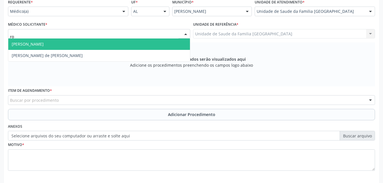
type input "rod"
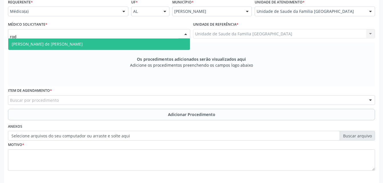
click at [71, 43] on span "[PERSON_NAME] de [PERSON_NAME]" at bounding box center [47, 43] width 71 height 5
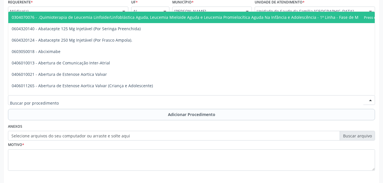
click at [100, 100] on div at bounding box center [191, 100] width 367 height 10
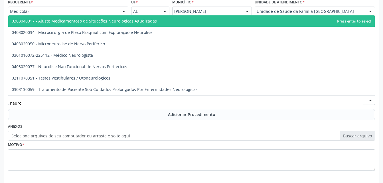
type input "neurolo"
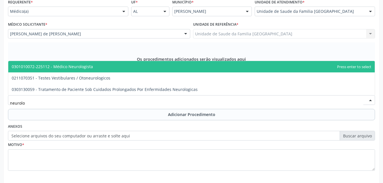
click at [101, 69] on span "0301010072-225112 - Médico Neurologista" at bounding box center [191, 66] width 367 height 11
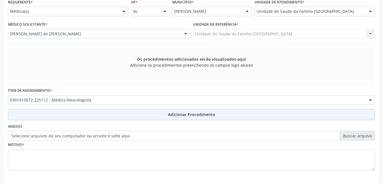
click at [123, 112] on button "Adicionar Procedimento" at bounding box center [191, 114] width 367 height 11
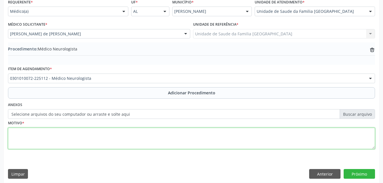
click at [103, 145] on textarea at bounding box center [191, 139] width 367 height 22
type textarea "sind. de zelweger"
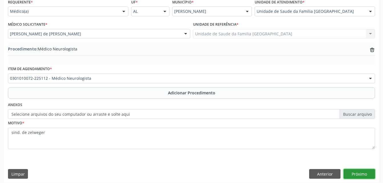
click at [373, 172] on button "Próximo" at bounding box center [359, 174] width 31 height 10
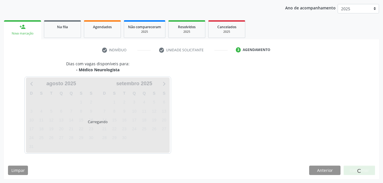
scroll to position [90, 0]
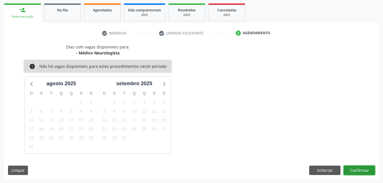
click at [371, 170] on button "Confirmar" at bounding box center [359, 171] width 31 height 10
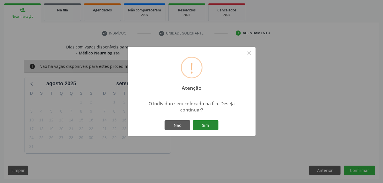
click at [205, 125] on button "Sim" at bounding box center [206, 125] width 26 height 10
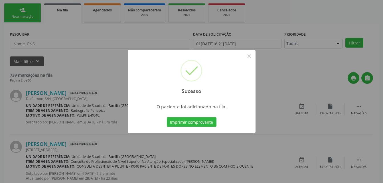
scroll to position [13, 0]
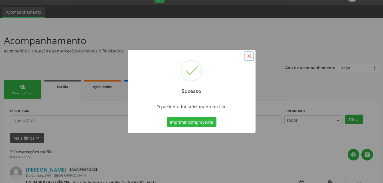
click at [250, 54] on button "×" at bounding box center [249, 56] width 10 height 10
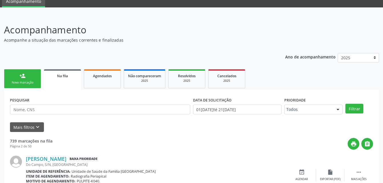
scroll to position [42, 0]
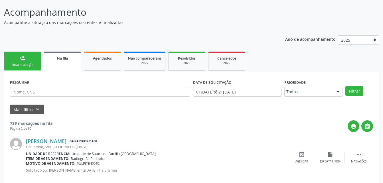
click at [21, 56] on div "person_add" at bounding box center [22, 58] width 6 height 6
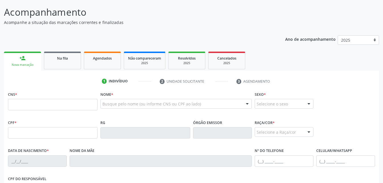
scroll to position [70, 0]
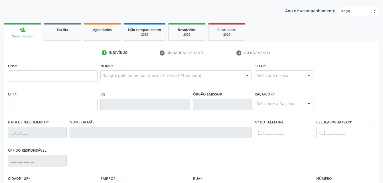
click at [29, 76] on div "CNS *" at bounding box center [53, 72] width 90 height 20
click at [29, 76] on input "text" at bounding box center [53, 75] width 90 height 11
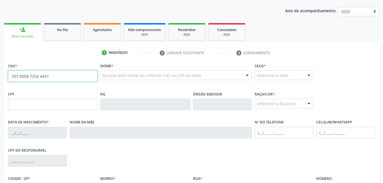
type input "707 0058 7254 4431"
type input "099.505.994-23"
type input "1[DATE]"
type input "Gildete [PERSON_NAME]"
type input "[PHONE_NUMBER]"
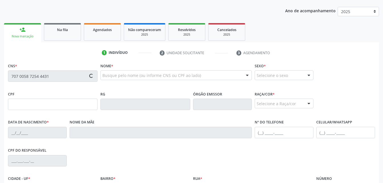
type input "506"
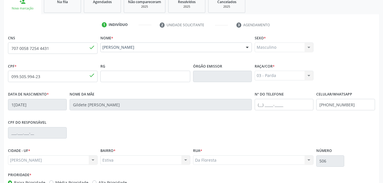
scroll to position [134, 0]
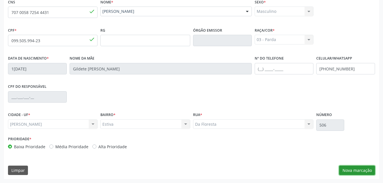
click at [361, 169] on button "Nova marcação" at bounding box center [357, 171] width 36 height 10
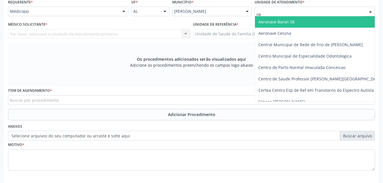
type input "r"
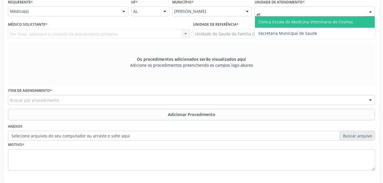
type input "e"
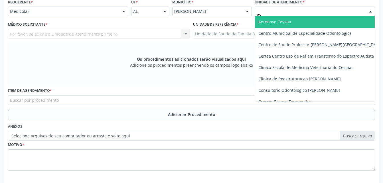
type input "est"
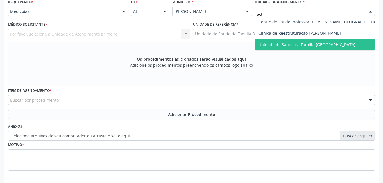
click at [274, 41] on span "Unidade de Saude da Familia [GEOGRAPHIC_DATA]" at bounding box center [320, 44] width 131 height 11
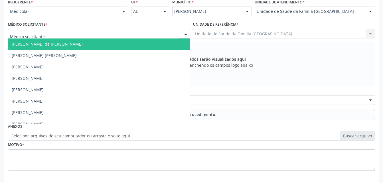
click at [107, 35] on div at bounding box center [99, 34] width 182 height 10
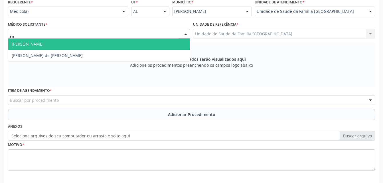
type input "rod"
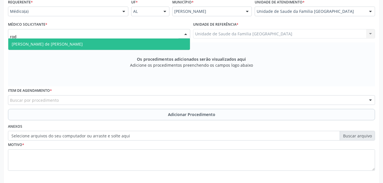
click at [106, 39] on span "[PERSON_NAME] de [PERSON_NAME]" at bounding box center [99, 44] width 182 height 11
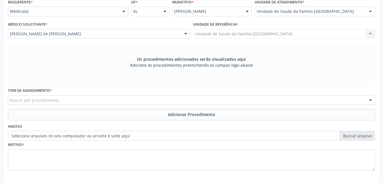
click at [76, 96] on div "Buscar por procedimento" at bounding box center [191, 100] width 367 height 10
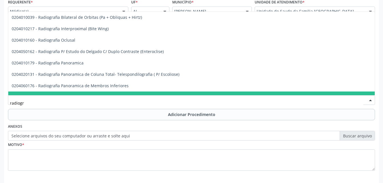
type input "radiogra"
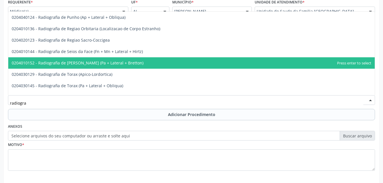
scroll to position [713, 0]
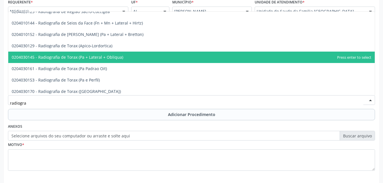
click at [81, 59] on span "0204030145 - Radiografia de Torax (Pa + Lateral + Obliqua)" at bounding box center [68, 56] width 112 height 5
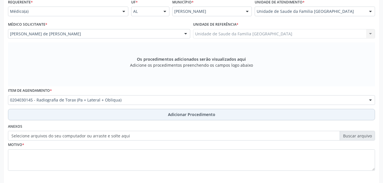
click at [209, 113] on span "Adicionar Procedimento" at bounding box center [191, 115] width 47 height 6
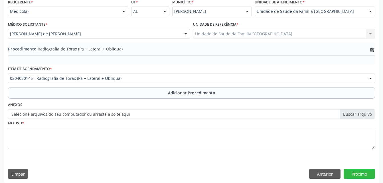
scroll to position [138, 0]
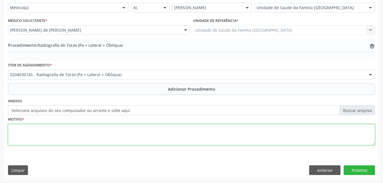
click at [206, 140] on textarea at bounding box center [191, 135] width 367 height 22
type textarea "dor toracica"
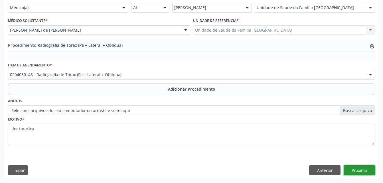
click at [355, 174] on button "Próximo" at bounding box center [359, 170] width 31 height 10
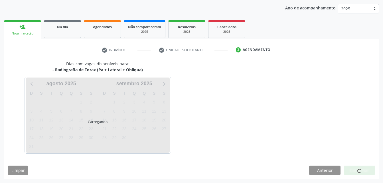
scroll to position [90, 0]
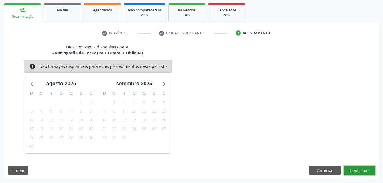
click at [355, 174] on button "Confirmar" at bounding box center [359, 171] width 31 height 10
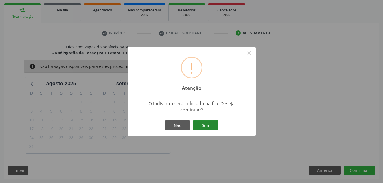
click at [201, 123] on button "Sim" at bounding box center [206, 125] width 26 height 10
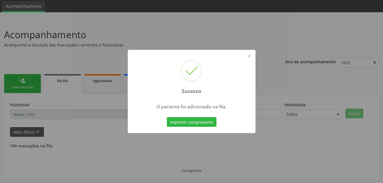
scroll to position [13, 0]
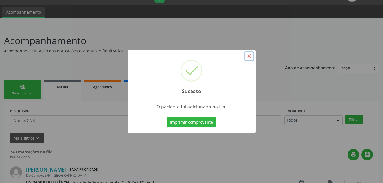
click at [250, 58] on button "×" at bounding box center [249, 56] width 10 height 10
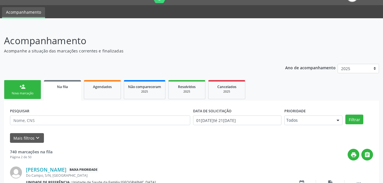
click at [37, 88] on link "person_add Nova marcação" at bounding box center [22, 89] width 37 height 19
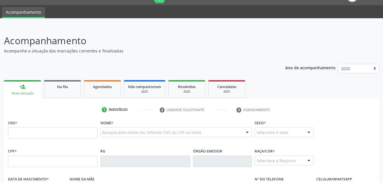
scroll to position [70, 0]
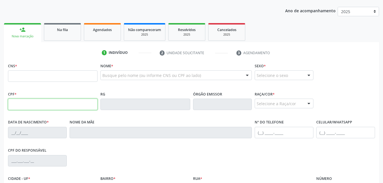
click at [39, 105] on input "text" at bounding box center [53, 104] width 90 height 11
click at [127, 57] on link "1 Indivíduo" at bounding box center [127, 52] width 58 height 9
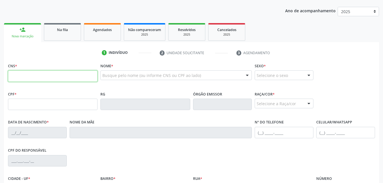
click at [25, 80] on input "text" at bounding box center [53, 75] width 90 height 11
type input "707 0058 7254 4431"
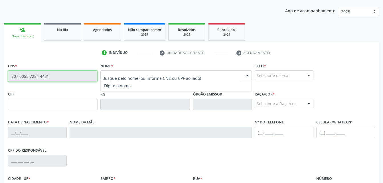
type input "099.505.994-23"
type input "1[DATE]"
type input "Gildete [PERSON_NAME]"
type input "[PHONE_NUMBER]"
type input "506"
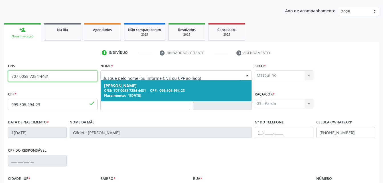
click at [215, 87] on div "[PERSON_NAME]" at bounding box center [176, 86] width 144 height 5
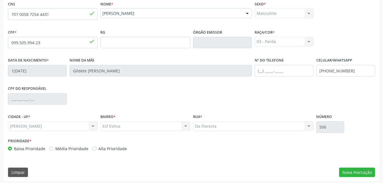
scroll to position [134, 0]
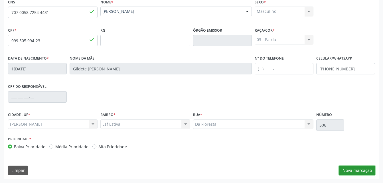
click at [362, 171] on button "Nova marcação" at bounding box center [357, 171] width 36 height 10
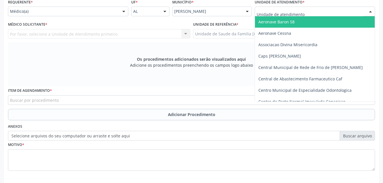
click at [310, 10] on div at bounding box center [315, 12] width 120 height 10
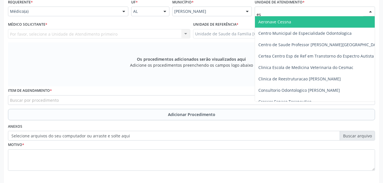
type input "est"
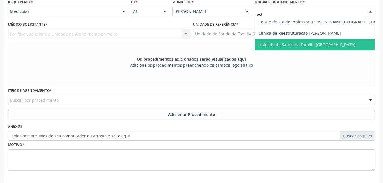
click at [319, 41] on span "Unidade de Saude da Familia [GEOGRAPHIC_DATA]" at bounding box center [320, 44] width 131 height 11
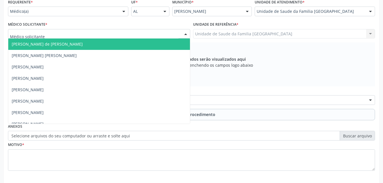
click at [162, 35] on div at bounding box center [99, 34] width 182 height 10
type input "ro"
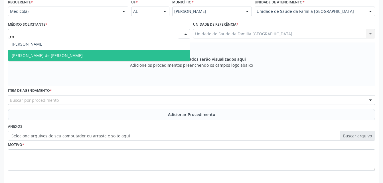
click at [162, 50] on span "[PERSON_NAME] de [PERSON_NAME]" at bounding box center [99, 55] width 182 height 11
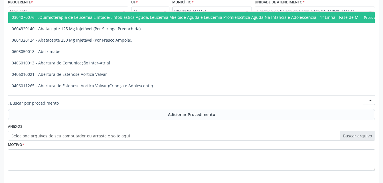
click at [130, 95] on div at bounding box center [191, 100] width 367 height 10
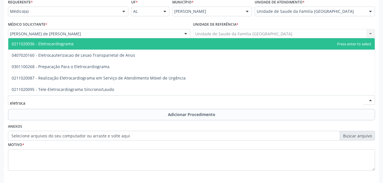
type input "eletrocar"
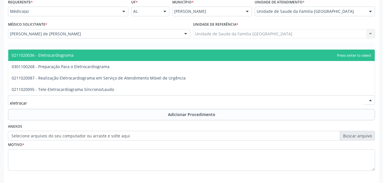
click at [133, 54] on span "0211020036 - Eletrocardiograma" at bounding box center [191, 55] width 367 height 11
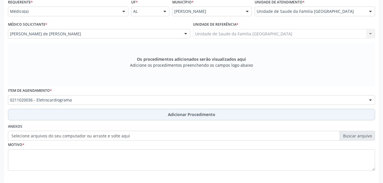
click at [145, 112] on button "Adicionar Procedimento" at bounding box center [191, 114] width 367 height 11
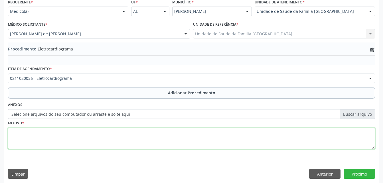
click at [139, 138] on textarea at bounding box center [191, 139] width 367 height 22
type textarea "tabagismo"
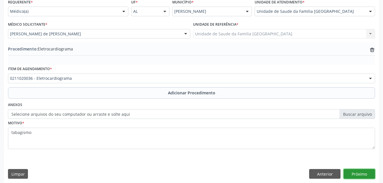
click at [348, 171] on button "Próximo" at bounding box center [359, 174] width 31 height 10
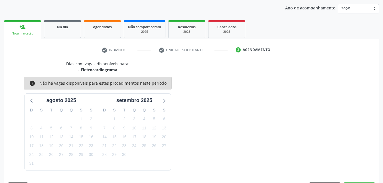
scroll to position [90, 0]
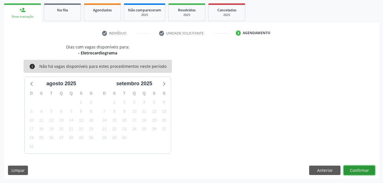
click at [353, 170] on button "Confirmar" at bounding box center [359, 171] width 31 height 10
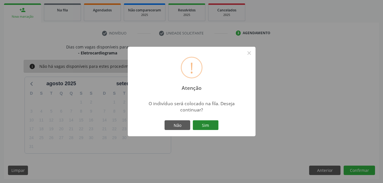
click at [217, 124] on button "Sim" at bounding box center [206, 125] width 26 height 10
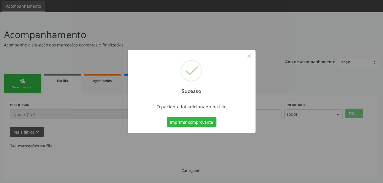
scroll to position [13, 0]
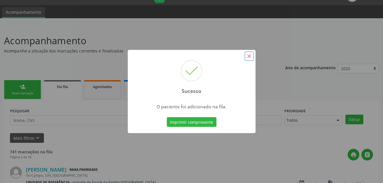
click at [245, 58] on button "×" at bounding box center [249, 56] width 10 height 10
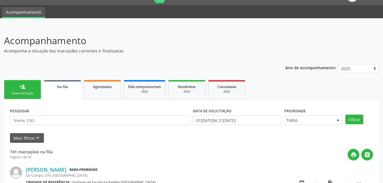
click at [38, 89] on link "person_add Nova marcação" at bounding box center [22, 89] width 37 height 19
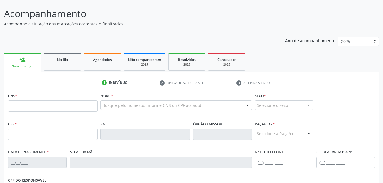
scroll to position [70, 0]
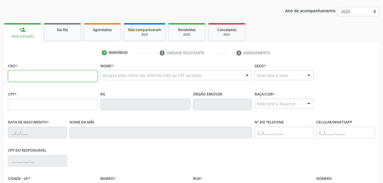
click at [67, 77] on input "text" at bounding box center [53, 75] width 90 height 11
type input "707 0058 7254 4431"
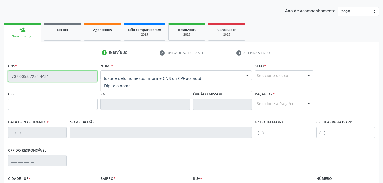
type input "099.505.994-23"
type input "1[DATE]"
type input "Gildete [PERSON_NAME]"
type input "[PHONE_NUMBER]"
type input "506"
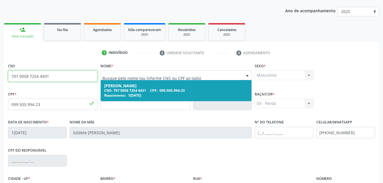
click at [120, 91] on div "CNS: 707 0058 7254 4431 CPF: 099.505.994-23" at bounding box center [176, 90] width 144 height 5
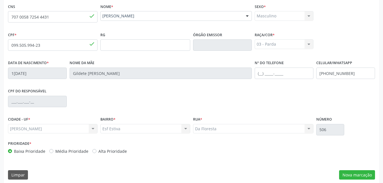
scroll to position [134, 0]
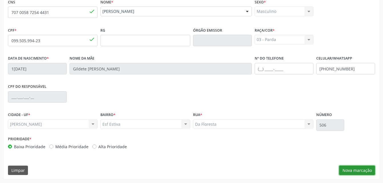
click at [353, 170] on button "Nova marcação" at bounding box center [357, 171] width 36 height 10
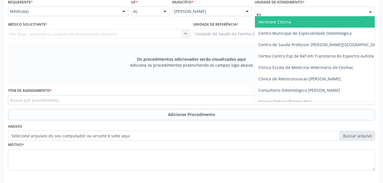
type input "est"
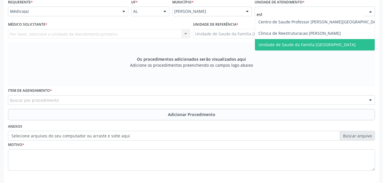
click at [303, 42] on span "Unidade de Saude da Familia [GEOGRAPHIC_DATA]" at bounding box center [306, 44] width 97 height 5
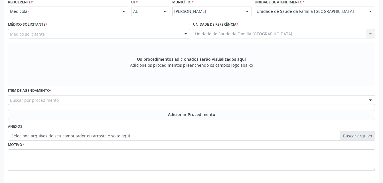
click at [131, 35] on div "Médico solicitante" at bounding box center [99, 34] width 182 height 10
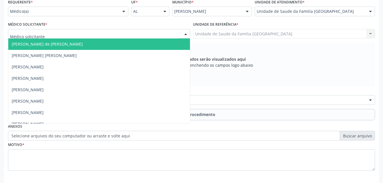
type input "o"
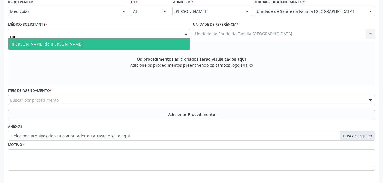
type input "rodr"
click at [133, 49] on span "[PERSON_NAME] de [PERSON_NAME]" at bounding box center [99, 44] width 182 height 11
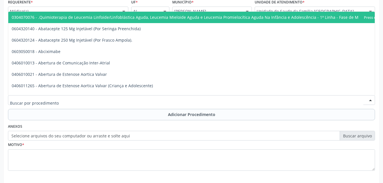
click at [132, 100] on div at bounding box center [191, 100] width 367 height 10
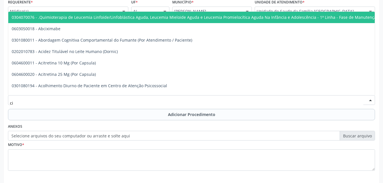
type input "c"
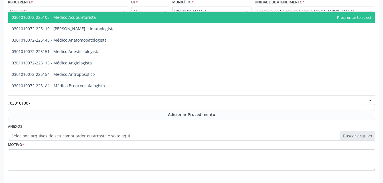
type input "0301010072"
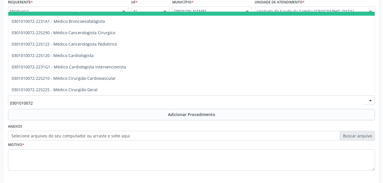
scroll to position [86, 0]
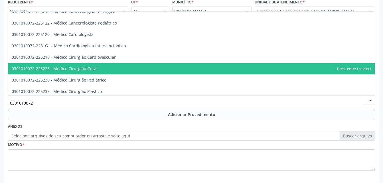
click at [136, 72] on span "0301010072-225225 - Médico Cirurgião Geral" at bounding box center [191, 68] width 367 height 11
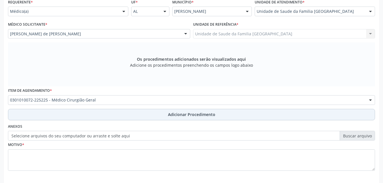
click at [155, 112] on button "Adicionar Procedimento" at bounding box center [191, 114] width 367 height 11
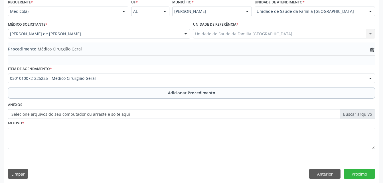
click at [135, 155] on div "Motivo *" at bounding box center [192, 138] width 370 height 38
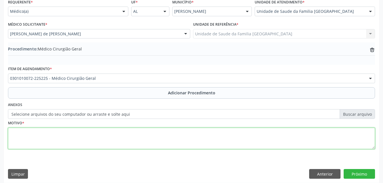
click at [111, 131] on textarea at bounding box center [191, 139] width 367 height 22
click at [41, 136] on textarea "lipomatose nãO CLASSIFI" at bounding box center [191, 139] width 367 height 22
click at [89, 137] on textarea "LIPOMATOSE NÃO CLASSIFI" at bounding box center [191, 139] width 367 height 22
type textarea "LIPOMATOSE NÃO CLASSIFICADA"
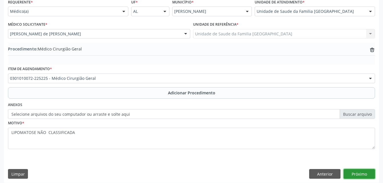
click at [362, 177] on button "Próximo" at bounding box center [359, 174] width 31 height 10
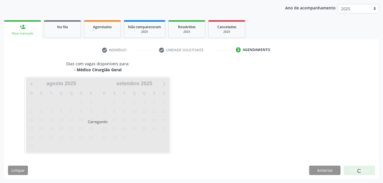
scroll to position [90, 0]
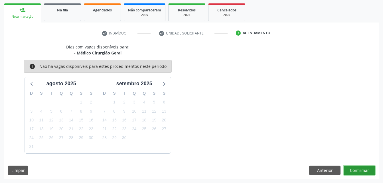
click at [362, 172] on button "Confirmar" at bounding box center [359, 171] width 31 height 10
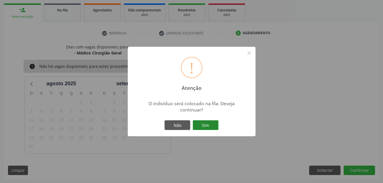
click at [202, 124] on button "Sim" at bounding box center [206, 125] width 26 height 10
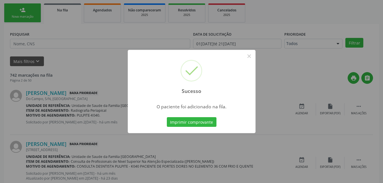
scroll to position [13, 0]
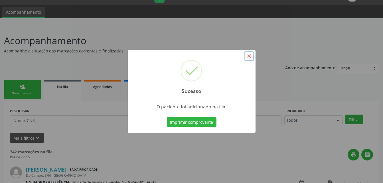
click at [248, 57] on button "×" at bounding box center [249, 56] width 10 height 10
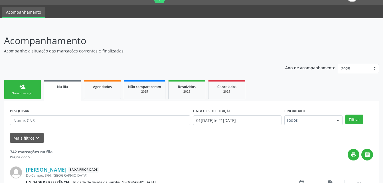
click at [32, 91] on link "person_add Nova marcação" at bounding box center [22, 89] width 37 height 19
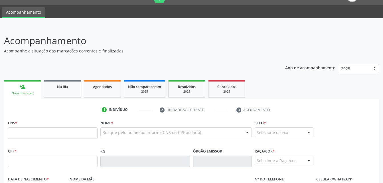
scroll to position [70, 0]
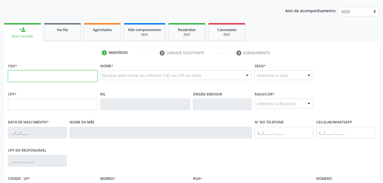
click at [43, 80] on input "text" at bounding box center [53, 75] width 90 height 11
type input "707 0058 7254 4431"
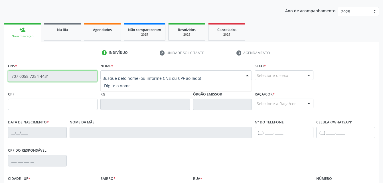
type input "099.505.994-23"
type input "1[DATE]"
type input "Gildete [PERSON_NAME]"
type input "[PHONE_NUMBER]"
type input "506"
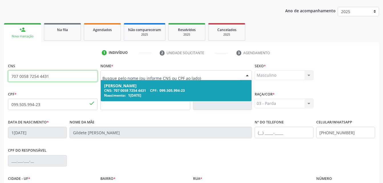
click at [120, 89] on div "CNS: 707 0058 7254 4431 CPF: 099.505.994-23" at bounding box center [176, 90] width 144 height 5
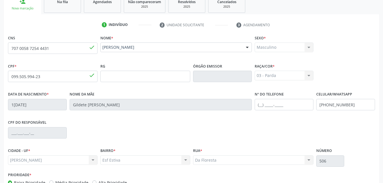
scroll to position [134, 0]
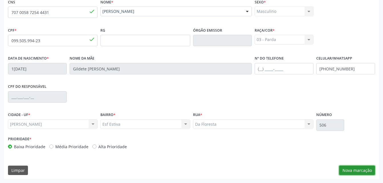
click at [347, 166] on button "Nova marcação" at bounding box center [357, 171] width 36 height 10
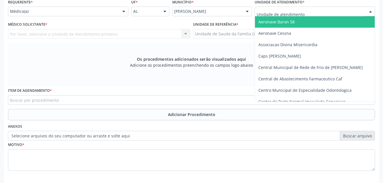
click at [305, 14] on div at bounding box center [315, 12] width 120 height 10
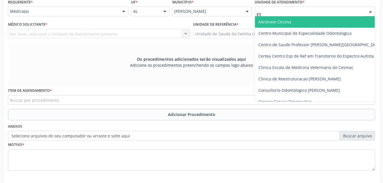
type input "EST"
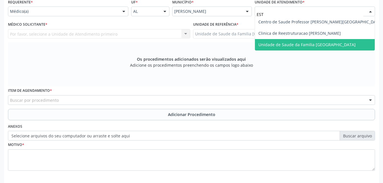
drag, startPoint x: 311, startPoint y: 44, endPoint x: 259, endPoint y: 45, distance: 51.9
click at [310, 45] on span "Unidade de Saude da Familia [GEOGRAPHIC_DATA]" at bounding box center [306, 44] width 97 height 5
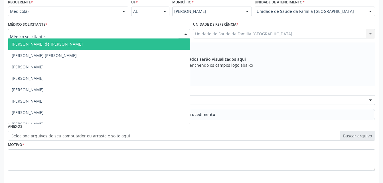
click at [125, 32] on div at bounding box center [99, 34] width 182 height 10
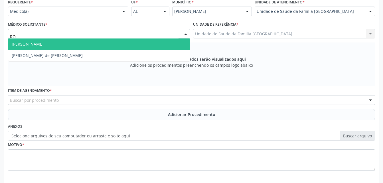
type input "ROD"
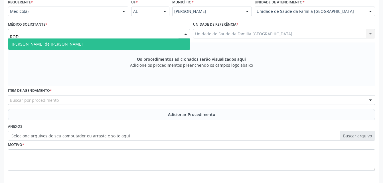
click at [128, 42] on span "[PERSON_NAME] de [PERSON_NAME]" at bounding box center [99, 44] width 182 height 11
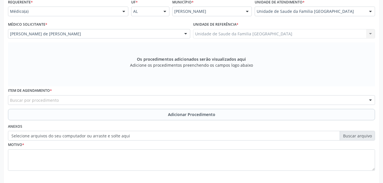
click at [124, 100] on div "Buscar por procedimento" at bounding box center [191, 100] width 367 height 10
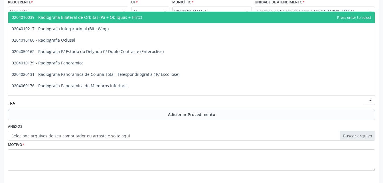
type input "R"
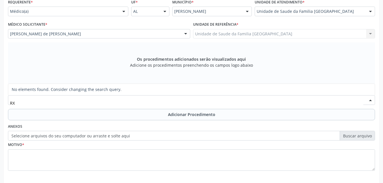
type input "R"
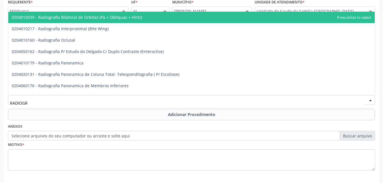
type input "RADIOGRA"
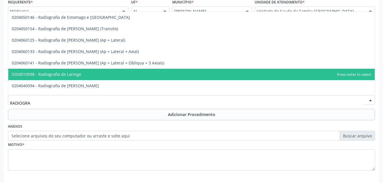
scroll to position [542, 0]
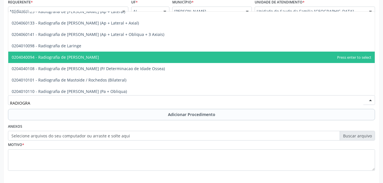
click at [142, 56] on span "0204040094 - Radiografia de [PERSON_NAME]" at bounding box center [191, 57] width 367 height 11
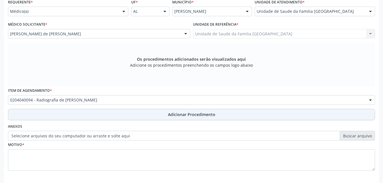
click at [147, 115] on button "Adicionar Procedimento" at bounding box center [191, 114] width 367 height 11
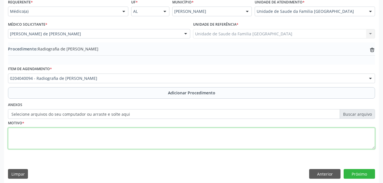
click at [125, 146] on textarea at bounding box center [191, 139] width 367 height 22
click at [11, 131] on textarea "DIREITA" at bounding box center [191, 139] width 367 height 22
type textarea "MÃO DIREITA"
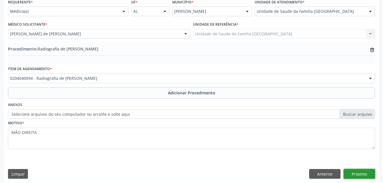
click at [354, 173] on button "Próximo" at bounding box center [359, 174] width 31 height 10
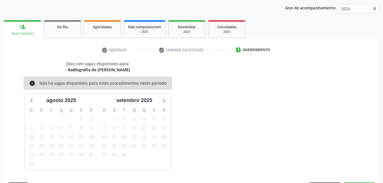
scroll to position [90, 0]
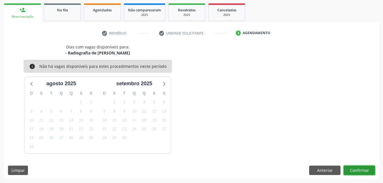
click at [356, 169] on button "Confirmar" at bounding box center [359, 171] width 31 height 10
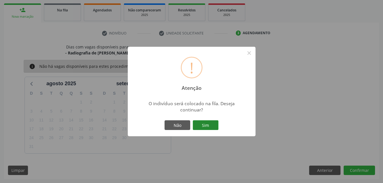
click at [204, 122] on button "Sim" at bounding box center [206, 125] width 26 height 10
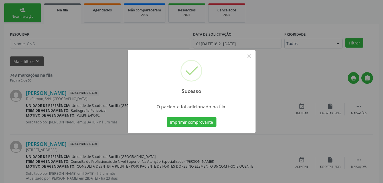
scroll to position [13, 0]
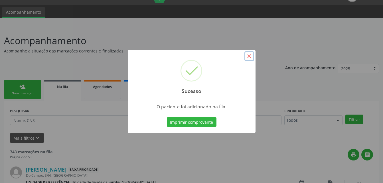
click at [247, 54] on button "×" at bounding box center [249, 56] width 10 height 10
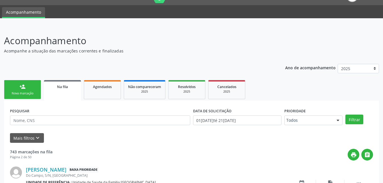
click at [13, 87] on link "person_add Nova marcação" at bounding box center [22, 89] width 37 height 19
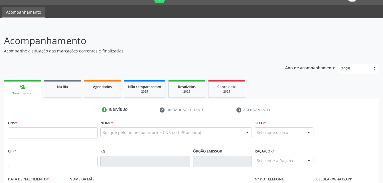
scroll to position [42, 0]
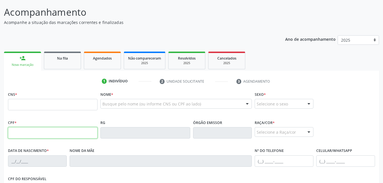
click at [76, 131] on input "text" at bounding box center [53, 132] width 90 height 11
type input "060.446.484-35"
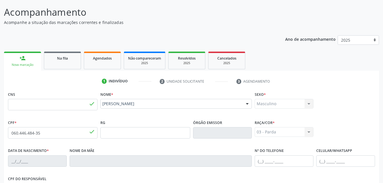
type input "705 1003 8481 4640"
type input "0[DATE]"
type input "[PERSON_NAME]"
type input "[PHONE_NUMBER]"
type input "46"
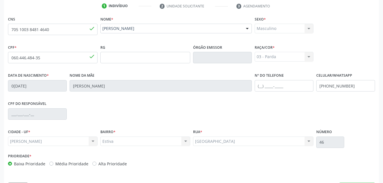
scroll to position [134, 0]
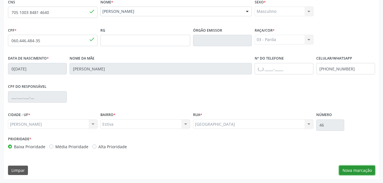
click at [354, 170] on button "Nova marcação" at bounding box center [357, 171] width 36 height 10
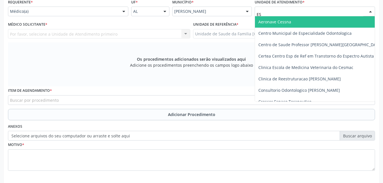
type input "EST"
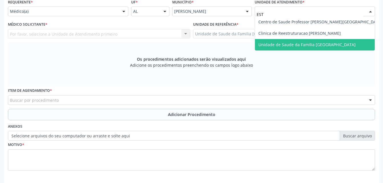
click at [293, 42] on span "Unidade de Saude da Familia [GEOGRAPHIC_DATA]" at bounding box center [306, 44] width 97 height 5
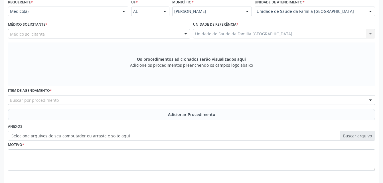
click at [149, 37] on div "Médico solicitante" at bounding box center [99, 34] width 182 height 10
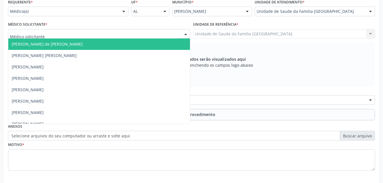
type input "A"
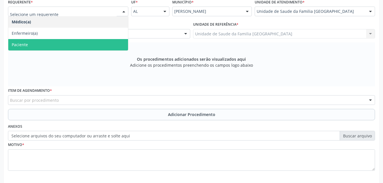
click at [100, 39] on span "Paciente" at bounding box center [68, 44] width 120 height 11
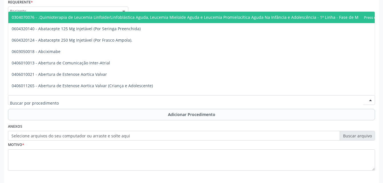
click at [104, 97] on div at bounding box center [191, 100] width 367 height 10
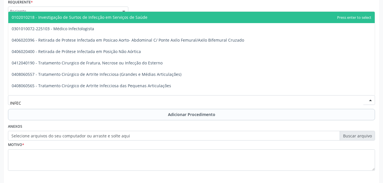
type input "INFECT"
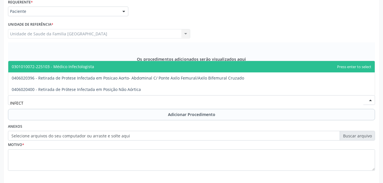
click at [100, 67] on span "0301010072-225103 - Médico Infectologista" at bounding box center [191, 66] width 367 height 11
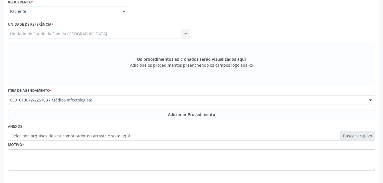
click at [127, 111] on button "Adicionar Procedimento" at bounding box center [191, 114] width 367 height 11
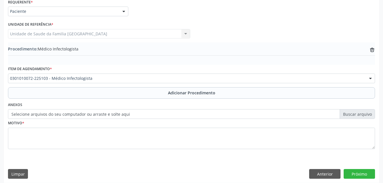
click at [125, 126] on div "Motivo *" at bounding box center [191, 134] width 367 height 30
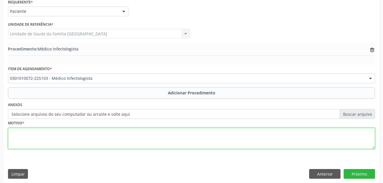
click at [126, 135] on textarea at bounding box center [191, 139] width 367 height 22
type textarea "SEM JUSTF."
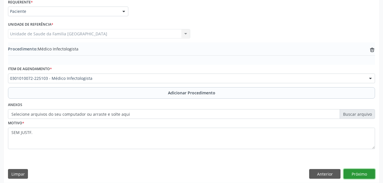
click at [373, 173] on button "Próximo" at bounding box center [359, 174] width 31 height 10
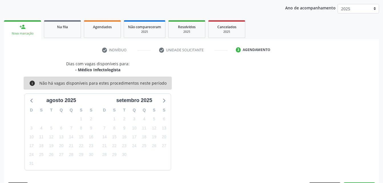
scroll to position [90, 0]
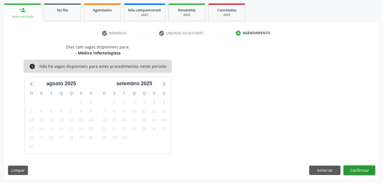
click at [358, 168] on button "Confirmar" at bounding box center [359, 171] width 31 height 10
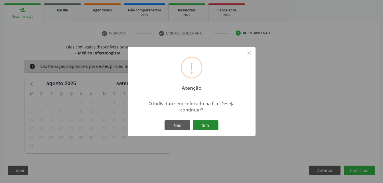
click at [215, 127] on button "Sim" at bounding box center [206, 125] width 26 height 10
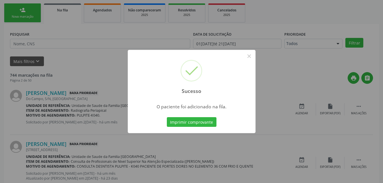
scroll to position [13, 0]
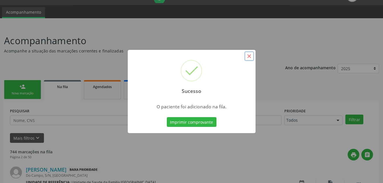
click at [250, 58] on button "×" at bounding box center [249, 56] width 10 height 10
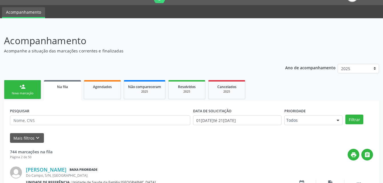
click at [36, 81] on link "person_add Nova marcação" at bounding box center [22, 89] width 37 height 19
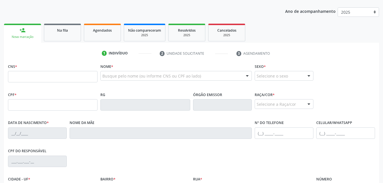
scroll to position [70, 0]
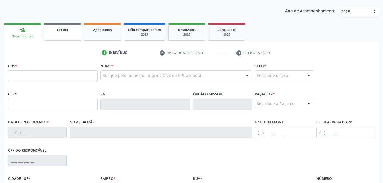
click at [58, 36] on link "Na fila" at bounding box center [62, 32] width 37 height 18
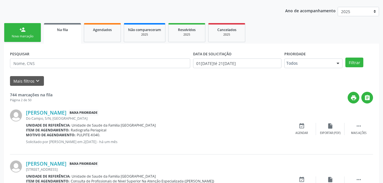
scroll to position [99, 0]
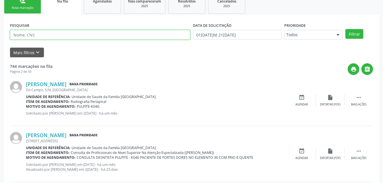
click at [44, 34] on input "text" at bounding box center [100, 35] width 180 height 10
type input "704609156016427"
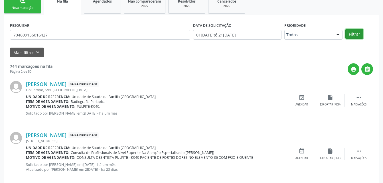
click at [351, 33] on button "Filtrar" at bounding box center [354, 34] width 18 height 10
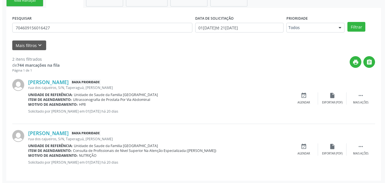
scroll to position [108, 0]
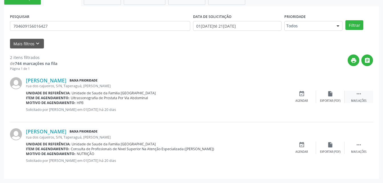
click at [362, 95] on div " Mais ações" at bounding box center [359, 97] width 29 height 12
click at [302, 97] on div "cancel Cancelar" at bounding box center [302, 97] width 29 height 12
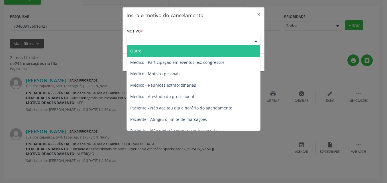
click at [239, 40] on div "Escolha o motivo" at bounding box center [194, 41] width 134 height 10
click at [187, 50] on span "Outro" at bounding box center [194, 50] width 134 height 11
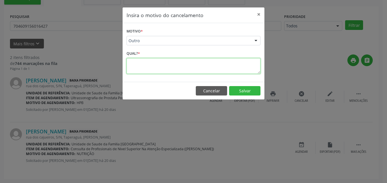
click at [185, 70] on textarea at bounding box center [194, 66] width 134 height 16
type textarea "irá fazer particular"
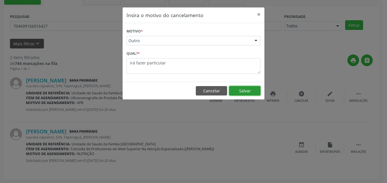
click at [248, 94] on button "Salvar" at bounding box center [244, 91] width 31 height 10
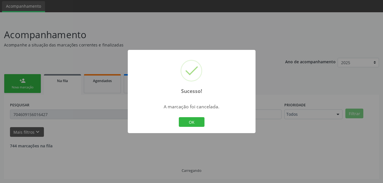
scroll to position [56, 0]
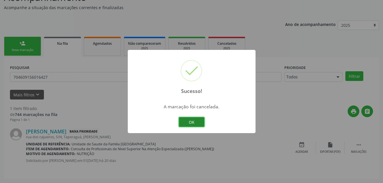
click at [202, 121] on button "OK" at bounding box center [192, 122] width 26 height 10
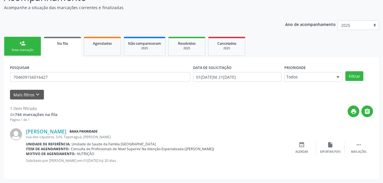
click at [31, 48] on div "Nova marcação" at bounding box center [22, 50] width 29 height 4
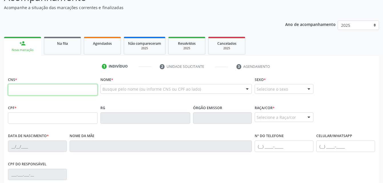
click at [40, 95] on input "text" at bounding box center [53, 89] width 90 height 11
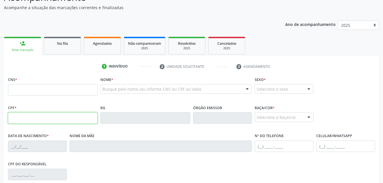
click at [15, 121] on input "text" at bounding box center [53, 117] width 90 height 11
type input "0"
type input "662.631.664-87"
type input "702 5063 6967 2536"
type input "1[DATE]"
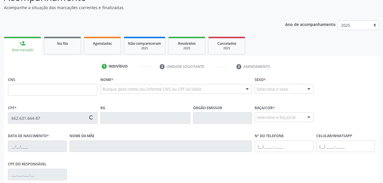
type input "[PERSON_NAME]"
type input "[PHONE_NUMBER]"
type input "10"
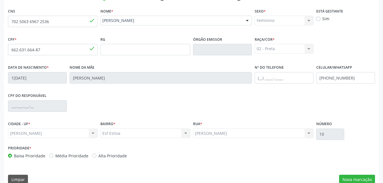
scroll to position [134, 0]
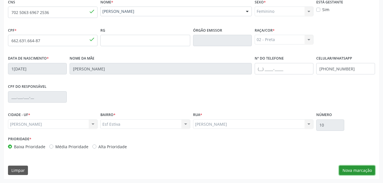
click at [356, 172] on button "Nova marcação" at bounding box center [357, 171] width 36 height 10
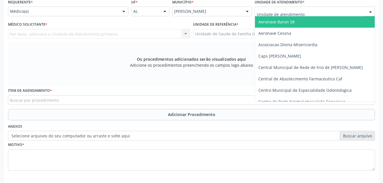
click at [117, 8] on div "Médico(a)" at bounding box center [68, 12] width 120 height 10
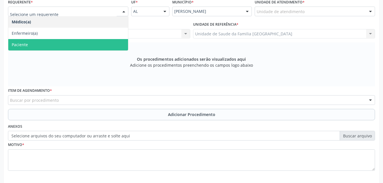
click at [98, 45] on span "Paciente" at bounding box center [68, 44] width 120 height 11
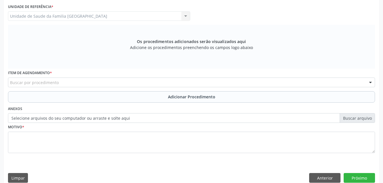
scroll to position [159, 0]
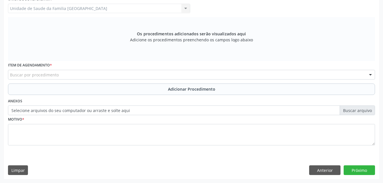
click at [105, 71] on div "Buscar por procedimento" at bounding box center [191, 75] width 367 height 10
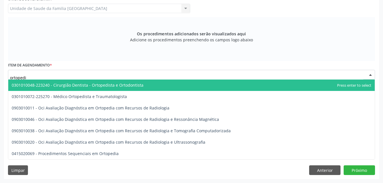
type input "ortopedis"
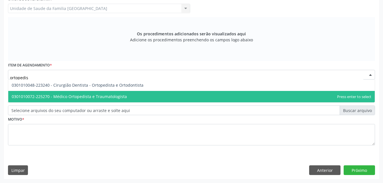
click at [104, 96] on span "0301010072-225270 - Médico Ortopedista e Traumatologista" at bounding box center [69, 96] width 115 height 5
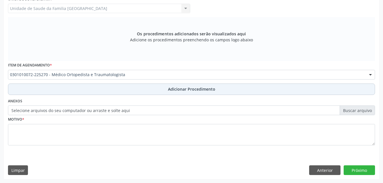
click at [157, 88] on button "Adicionar Procedimento" at bounding box center [191, 89] width 367 height 11
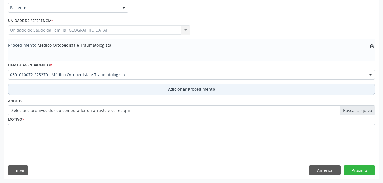
scroll to position [138, 0]
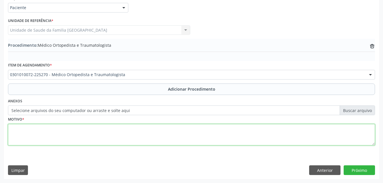
click at [108, 135] on textarea at bounding box center [191, 135] width 367 height 22
type textarea "sem justf."
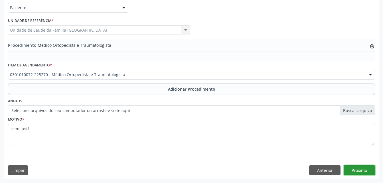
click at [362, 166] on button "Próximo" at bounding box center [359, 170] width 31 height 10
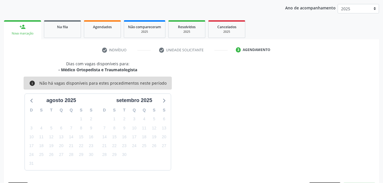
scroll to position [90, 0]
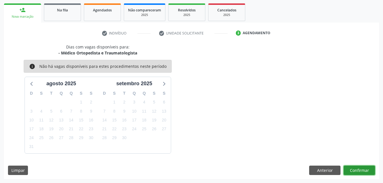
click at [364, 171] on button "Confirmar" at bounding box center [359, 171] width 31 height 10
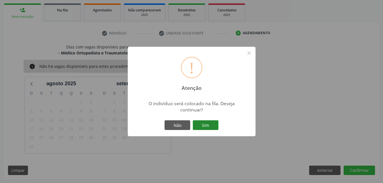
click at [209, 122] on button "Sim" at bounding box center [206, 125] width 26 height 10
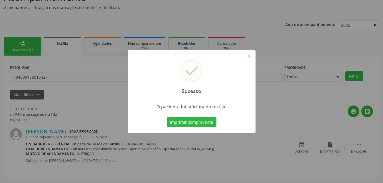
scroll to position [13, 0]
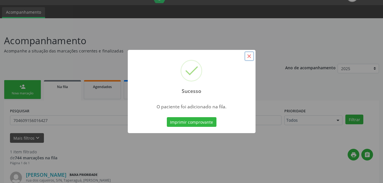
click at [247, 58] on button "×" at bounding box center [249, 56] width 10 height 10
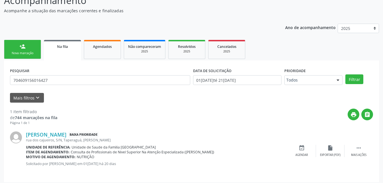
scroll to position [56, 0]
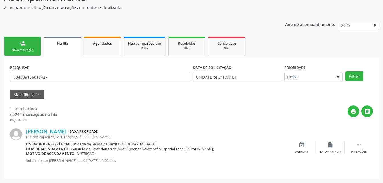
click at [36, 40] on link "person_add Nova marcação" at bounding box center [22, 46] width 37 height 19
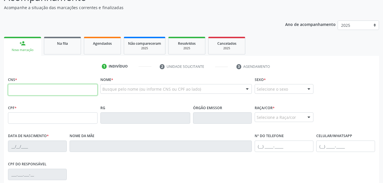
click at [64, 88] on input "text" at bounding box center [53, 89] width 90 height 11
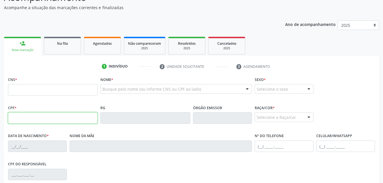
click at [15, 120] on input "text" at bounding box center [53, 117] width 90 height 11
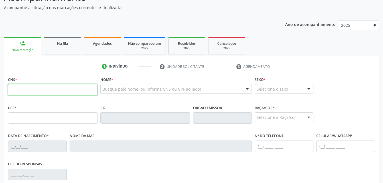
click at [16, 91] on input "text" at bounding box center [53, 89] width 90 height 11
type input "707 8016 9715 6414"
type input "149.884.874-58"
type input "1[DATE]"
type input "[PERSON_NAME]"
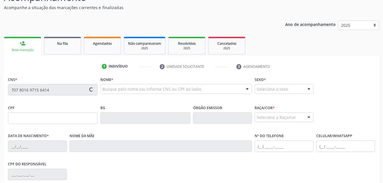
type input "[PHONE_NUMBER]"
type input "S/N"
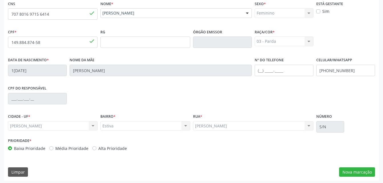
scroll to position [134, 0]
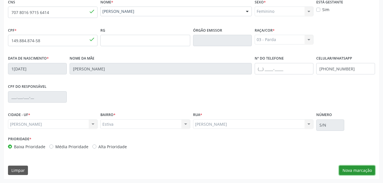
click at [356, 171] on button "Nova marcação" at bounding box center [357, 171] width 36 height 10
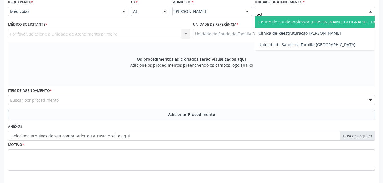
type input "esti"
click at [290, 20] on span "Unidade de Saude da Familia [GEOGRAPHIC_DATA]" at bounding box center [306, 21] width 97 height 5
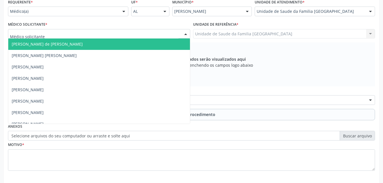
click at [167, 33] on div at bounding box center [99, 34] width 182 height 10
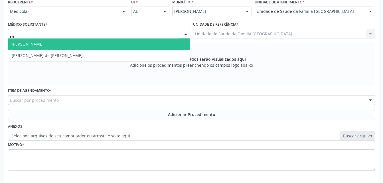
type input "rod"
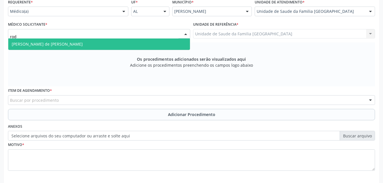
click at [170, 44] on span "[PERSON_NAME] de [PERSON_NAME]" at bounding box center [99, 44] width 182 height 11
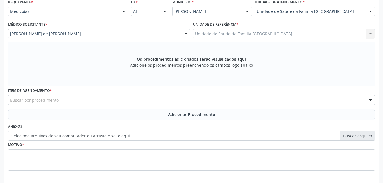
click at [165, 103] on div "Buscar por procedimento" at bounding box center [191, 100] width 367 height 10
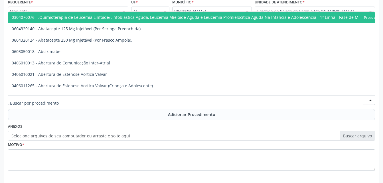
type input "u"
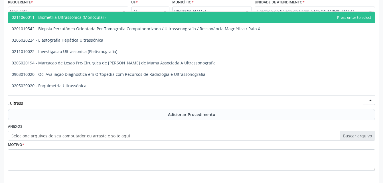
type input "ultrasso"
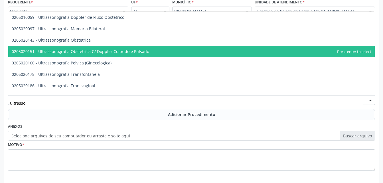
scroll to position [86, 0]
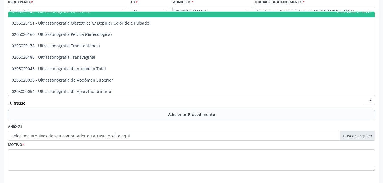
click at [140, 13] on span "0205020143 - Ultrassonografia Obstetrica" at bounding box center [191, 11] width 367 height 11
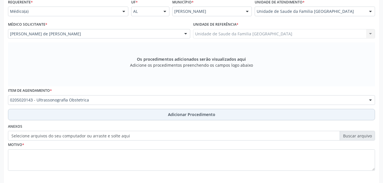
click at [167, 111] on button "Adicionar Procedimento" at bounding box center [191, 114] width 367 height 11
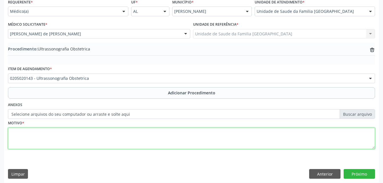
click at [153, 136] on textarea at bounding box center [191, 139] width 367 height 22
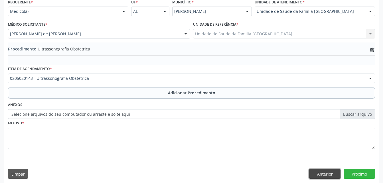
click at [326, 172] on button "Anterior" at bounding box center [324, 174] width 31 height 10
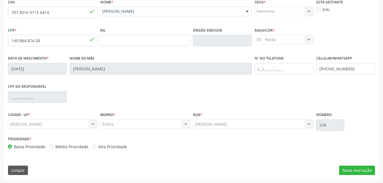
click at [322, 10] on label "Sim" at bounding box center [325, 10] width 7 height 6
click at [318, 10] on input "Sim" at bounding box center [318, 9] width 4 height 5
checkbox input "true"
click at [360, 172] on button "Nova marcação" at bounding box center [357, 171] width 36 height 10
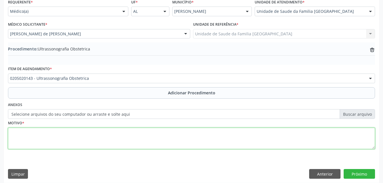
click at [255, 144] on textarea at bounding box center [191, 139] width 367 height 22
type textarea "2 trimestre"
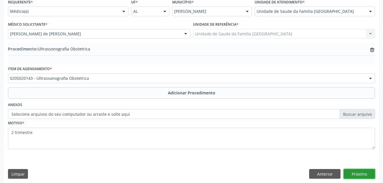
click at [367, 175] on button "Próximo" at bounding box center [359, 174] width 31 height 10
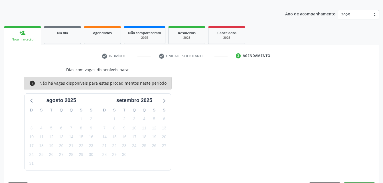
scroll to position [84, 0]
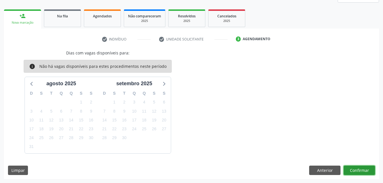
click at [363, 172] on button "Confirmar" at bounding box center [359, 171] width 31 height 10
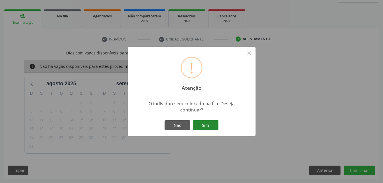
click at [201, 124] on button "Sim" at bounding box center [206, 125] width 26 height 10
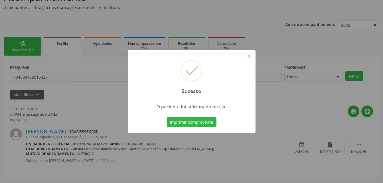
scroll to position [13, 0]
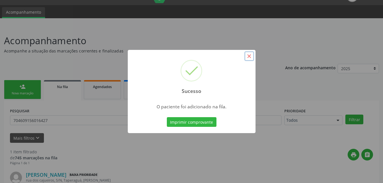
click at [250, 56] on button "×" at bounding box center [249, 56] width 10 height 10
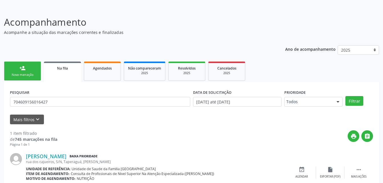
scroll to position [42, 0]
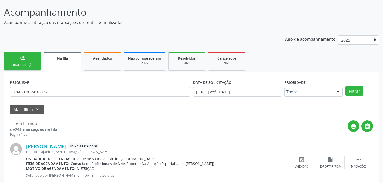
click at [26, 64] on div "Nova marcação" at bounding box center [22, 65] width 29 height 4
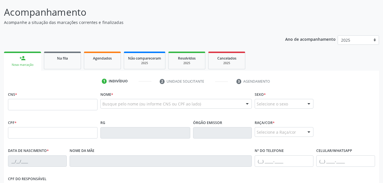
scroll to position [70, 0]
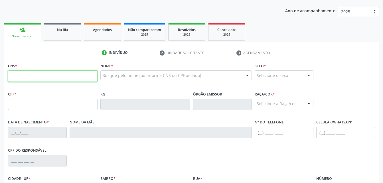
click at [30, 75] on input "text" at bounding box center [53, 75] width 90 height 11
click at [103, 29] on span "Agendados" at bounding box center [102, 29] width 19 height 5
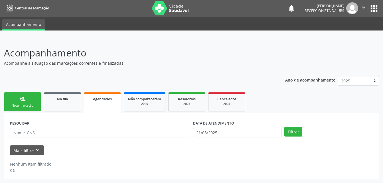
scroll to position [1, 0]
click at [227, 132] on body "Central de Marcação notifications [PERSON_NAME] Recepcionista da UBS  Configur…" at bounding box center [191, 90] width 383 height 183
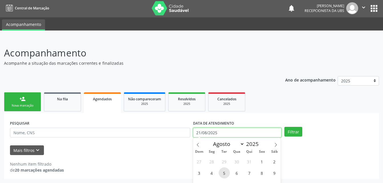
scroll to position [36, 0]
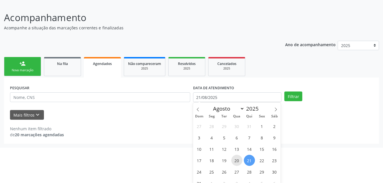
click at [239, 160] on span "20" at bounding box center [236, 160] width 11 height 11
type input "2[DATE]"
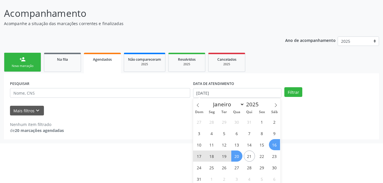
scroll to position [42, 0]
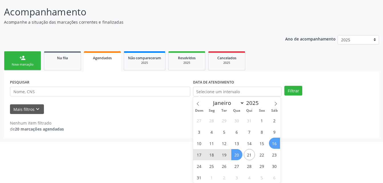
select select "7"
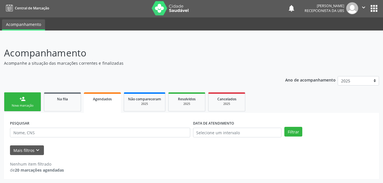
click at [297, 84] on div "Ano de acompanhamento 2025 person_add Nova marcação Na fila Agendados Não compa…" at bounding box center [191, 125] width 375 height 107
click at [297, 92] on ul "person_add Nova marcação Na fila Agendados Não compareceram 2025 Resolvidos 202…" at bounding box center [191, 102] width 375 height 22
click at [222, 130] on body "Central de Marcação notifications Evelin Maria Santos Silva Recepcionista da UB…" at bounding box center [191, 90] width 383 height 183
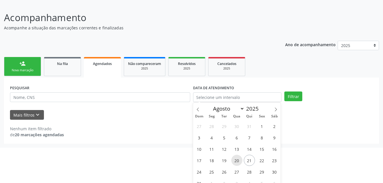
click at [242, 161] on span "20" at bounding box center [236, 160] width 11 height 11
type input "2[DATE]"
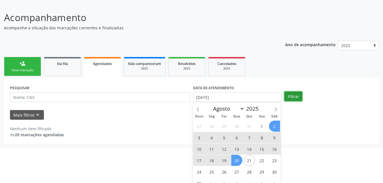
click at [295, 96] on div "person_add Nova marcação Na fila Agendados Não compareceram 2025 Resolvidos 202…" at bounding box center [191, 100] width 375 height 88
select select "7"
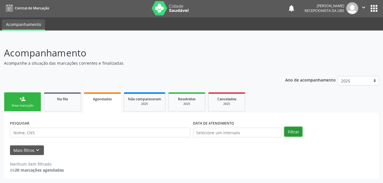
scroll to position [1, 0]
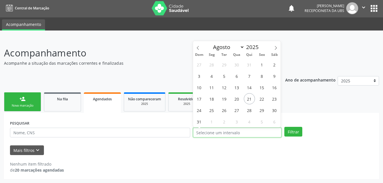
click at [218, 134] on input "text" at bounding box center [237, 133] width 89 height 10
click at [238, 100] on span "20" at bounding box center [236, 98] width 11 height 11
type input "2[DATE]"
click at [227, 99] on span "19" at bounding box center [224, 98] width 11 height 11
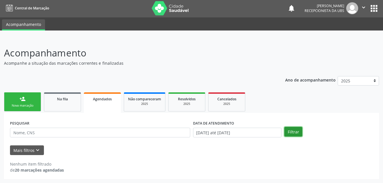
click at [300, 135] on button "Filtrar" at bounding box center [293, 132] width 18 height 10
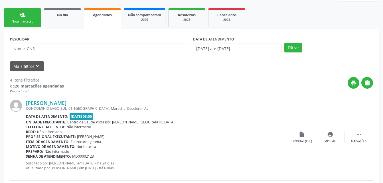
scroll to position [69, 0]
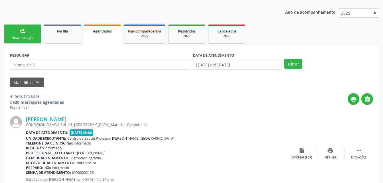
click at [33, 34] on link "person_add Nova marcação" at bounding box center [22, 34] width 37 height 19
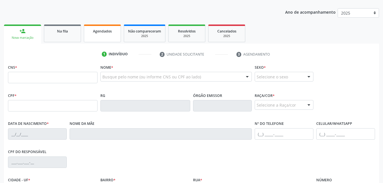
click at [76, 39] on link "Na fila" at bounding box center [62, 34] width 37 height 18
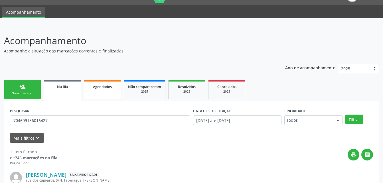
scroll to position [56, 0]
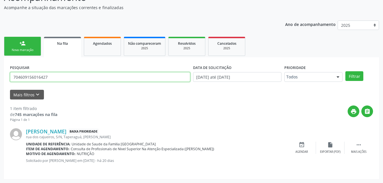
click at [80, 78] on input "704609156016427" at bounding box center [100, 77] width 180 height 10
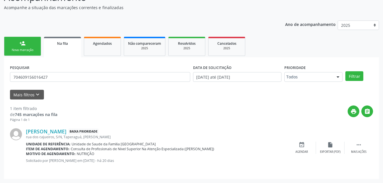
click at [74, 37] on ul "person_add Nova marcação Na fila Agendados Não compareceram 2025 Resolvidos 202…" at bounding box center [191, 46] width 375 height 22
click at [75, 59] on div "PESQUISAR 704609156016427 DATA DE SOLICITAÇÃO 01/01/2025 até 21/08/2025 Priorid…" at bounding box center [191, 118] width 375 height 122
click at [73, 111] on div "print " at bounding box center [215, 114] width 316 height 17
click at [66, 115] on div "print " at bounding box center [215, 114] width 316 height 17
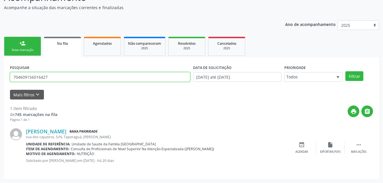
click at [54, 73] on input "704609156016427" at bounding box center [100, 77] width 180 height 10
click at [54, 76] on input "704609156016427" at bounding box center [100, 77] width 180 height 10
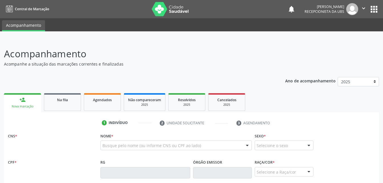
scroll to position [84, 0]
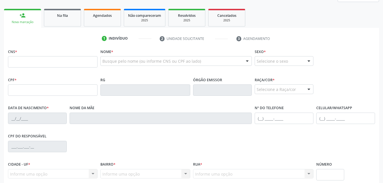
click at [88, 64] on input "text" at bounding box center [53, 61] width 90 height 11
click at [14, 58] on input "text" at bounding box center [53, 61] width 90 height 11
type input "709 0058 6604 5018"
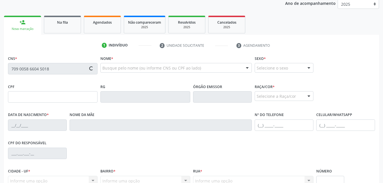
scroll to position [77, 0]
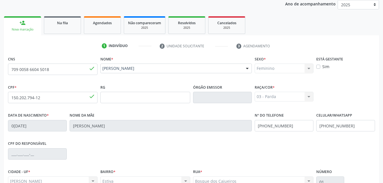
click at [69, 23] on div "Na fila" at bounding box center [62, 23] width 29 height 6
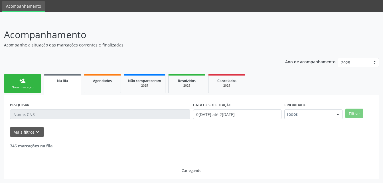
scroll to position [19, 0]
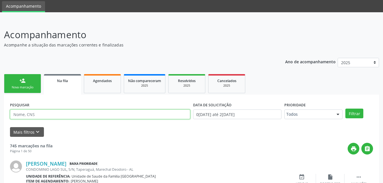
click at [66, 114] on input "text" at bounding box center [100, 115] width 180 height 10
type input "709005866045018"
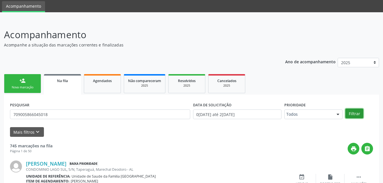
click at [353, 114] on button "Filtrar" at bounding box center [354, 114] width 18 height 10
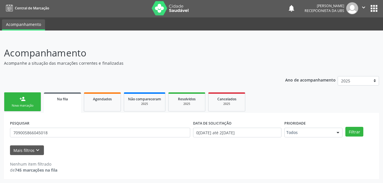
scroll to position [1, 0]
click at [31, 100] on link "person_add Nova marcação" at bounding box center [22, 101] width 37 height 19
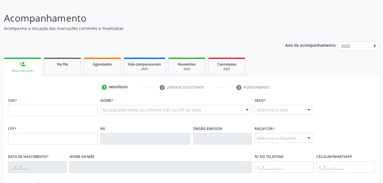
scroll to position [58, 0]
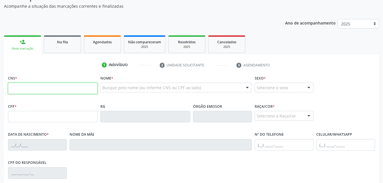
click at [65, 93] on input "text" at bounding box center [53, 88] width 90 height 11
type input "709 0058 6604 5018"
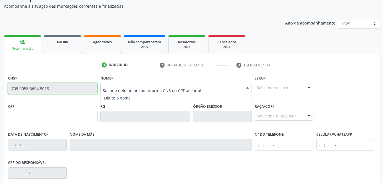
type input "150.202.794-12"
type input "02/11/2009"
type input "Marivalda Bernardo dos Santos"
type input "(82) 3263-1349"
type input "(82) 99410-3256"
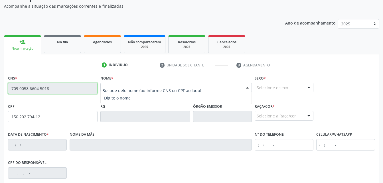
type input "01"
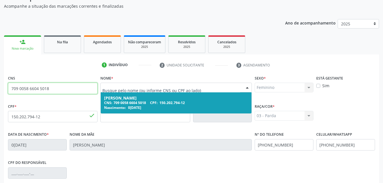
click at [152, 98] on div "Iandra Vitória Bernardo da Silva" at bounding box center [176, 98] width 144 height 5
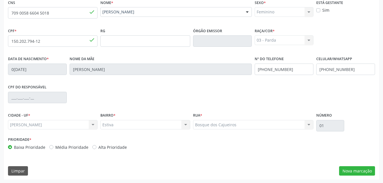
scroll to position [134, 0]
click at [323, 9] on label "Sim" at bounding box center [325, 10] width 7 height 6
click at [320, 9] on input "Sim" at bounding box center [318, 9] width 4 height 5
checkbox input "true"
click at [362, 166] on button "Nova marcação" at bounding box center [357, 171] width 36 height 10
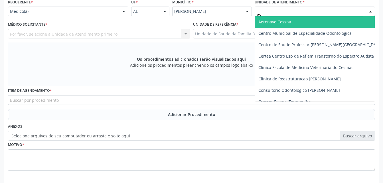
type input "est"
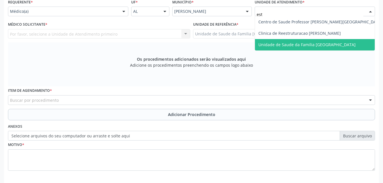
click at [312, 44] on span "Unidade de Saude da Familia [GEOGRAPHIC_DATA]" at bounding box center [306, 44] width 97 height 5
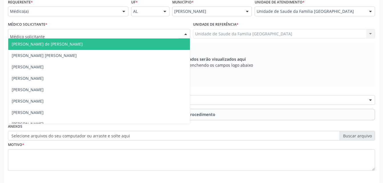
click at [133, 34] on div at bounding box center [99, 34] width 182 height 10
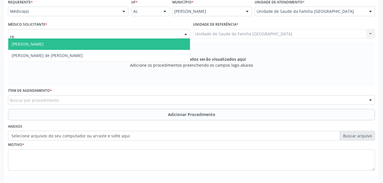
type input "rod"
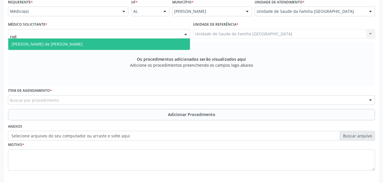
click at [133, 44] on span "[PERSON_NAME] de [PERSON_NAME]" at bounding box center [99, 44] width 182 height 11
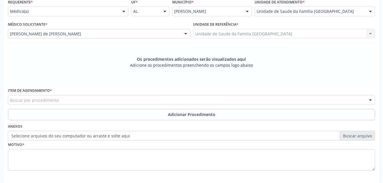
click at [144, 102] on div "Buscar por procedimento" at bounding box center [191, 100] width 367 height 10
click at [10, 98] on input "text" at bounding box center [10, 102] width 0 height 11
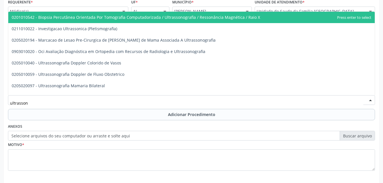
type input "ultrassono"
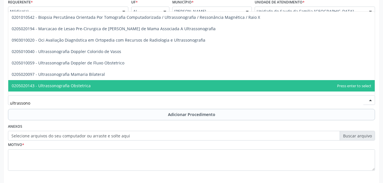
click at [169, 90] on span "0205020143 - Ultrassonografia Obstetrica" at bounding box center [191, 85] width 367 height 11
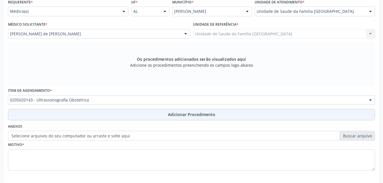
click at [176, 118] on button "Adicionar Procedimento" at bounding box center [191, 114] width 367 height 11
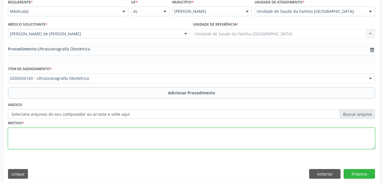
click at [188, 136] on textarea at bounding box center [191, 139] width 367 height 22
type textarea "2 trimestre"
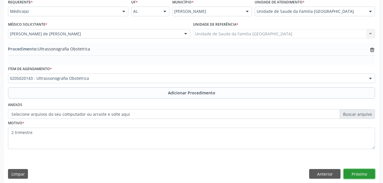
click at [353, 171] on button "Próximo" at bounding box center [359, 174] width 31 height 10
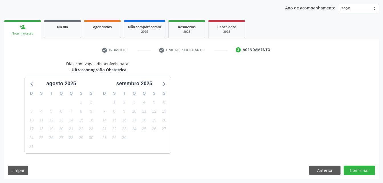
scroll to position [90, 0]
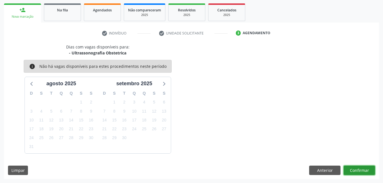
click at [361, 166] on button "Confirmar" at bounding box center [359, 171] width 31 height 10
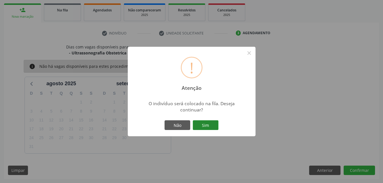
click at [208, 126] on button "Sim" at bounding box center [206, 125] width 26 height 10
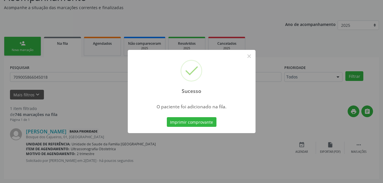
scroll to position [13, 0]
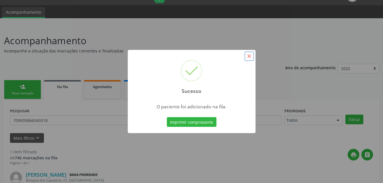
click at [249, 55] on button "×" at bounding box center [249, 56] width 10 height 10
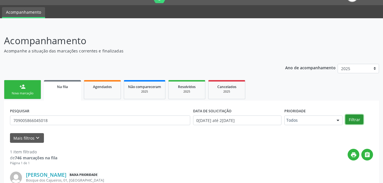
click at [354, 118] on button "Filtrar" at bounding box center [354, 120] width 18 height 10
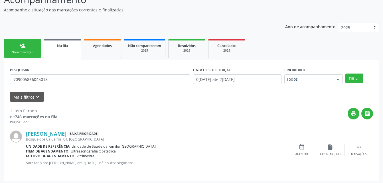
scroll to position [56, 0]
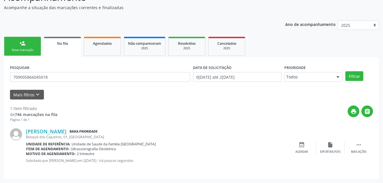
click at [34, 48] on link "person_add Nova marcação" at bounding box center [22, 46] width 37 height 19
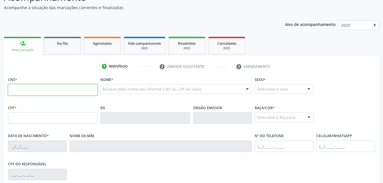
click at [61, 90] on input "text" at bounding box center [53, 89] width 90 height 11
type input "702 4005 3516 4022"
type input "109.646.334-26"
type input "16/08/1990"
type input "Maria José da Silva"
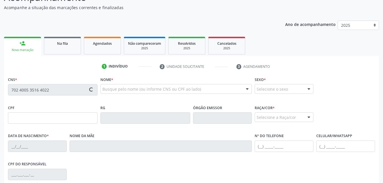
type input "(82) 99389-6167"
type input "S/N"
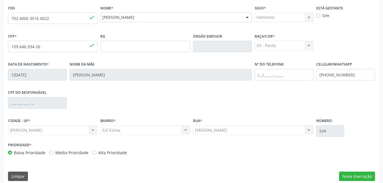
scroll to position [134, 0]
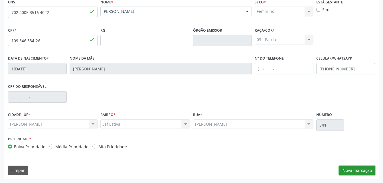
click at [359, 168] on button "Nova marcação" at bounding box center [357, 171] width 36 height 10
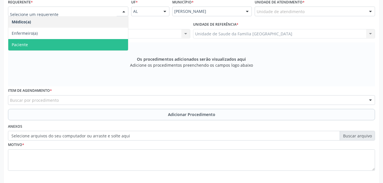
click at [109, 42] on span "Paciente" at bounding box center [68, 44] width 120 height 11
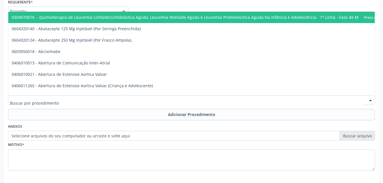
click at [102, 100] on div at bounding box center [191, 100] width 367 height 10
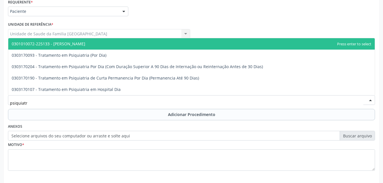
type input "psiquiatra"
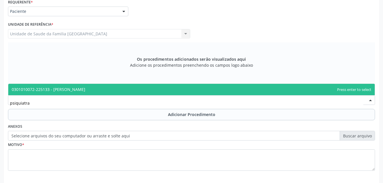
click at [98, 91] on span "0301010072-225133 - [PERSON_NAME]" at bounding box center [191, 89] width 367 height 11
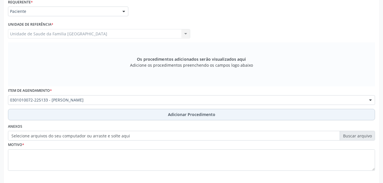
click at [106, 114] on button "Adicionar Procedimento" at bounding box center [191, 114] width 367 height 11
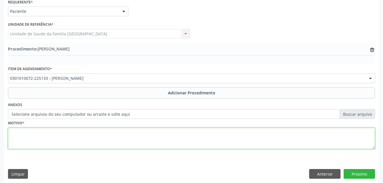
click at [105, 147] on textarea at bounding box center [191, 139] width 367 height 22
type textarea "suicida"
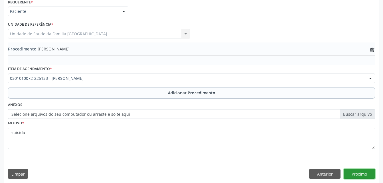
click at [359, 171] on button "Próximo" at bounding box center [359, 174] width 31 height 10
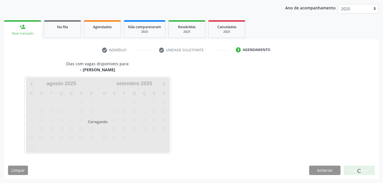
scroll to position [90, 0]
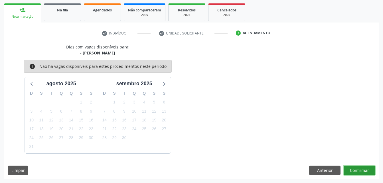
click at [359, 169] on button "Confirmar" at bounding box center [359, 171] width 31 height 10
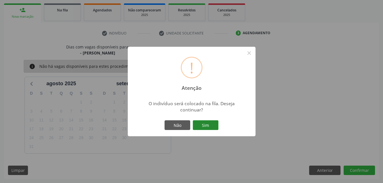
click at [206, 122] on button "Sim" at bounding box center [206, 125] width 26 height 10
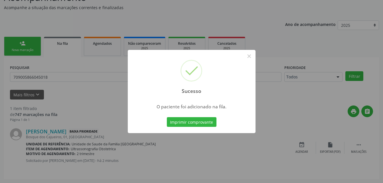
scroll to position [13, 0]
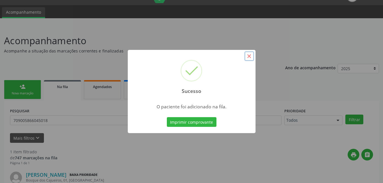
click at [250, 56] on button "×" at bounding box center [249, 56] width 10 height 10
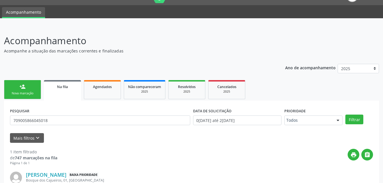
click at [80, 88] on link "Na fila" at bounding box center [62, 90] width 37 height 21
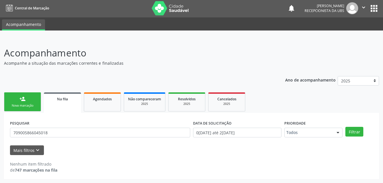
click at [27, 96] on link "person_add Nova marcação" at bounding box center [22, 101] width 37 height 19
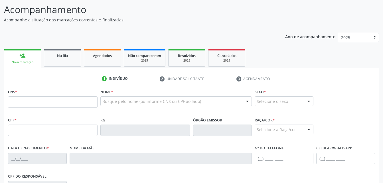
scroll to position [58, 0]
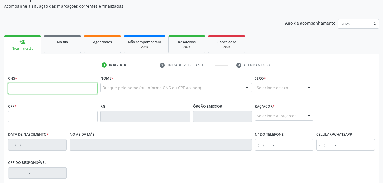
click at [59, 91] on input "text" at bounding box center [53, 88] width 90 height 11
type input "700 7049 1911 4379"
type input "678.788.654-34"
type input "08/03/1970"
type input "Maria Tereza Ferreira"
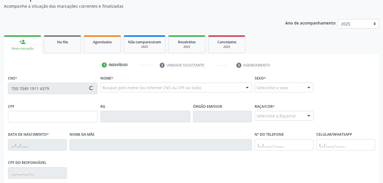
type input "(82) 98889-1355"
type input "58"
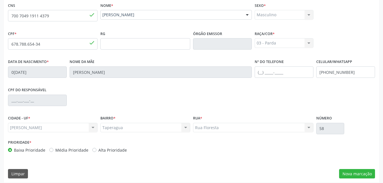
scroll to position [134, 0]
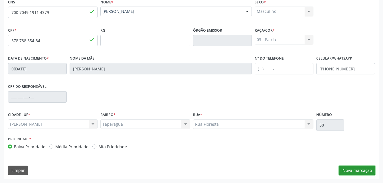
click at [364, 172] on button "Nova marcação" at bounding box center [357, 171] width 36 height 10
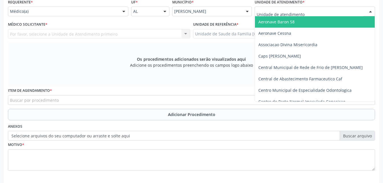
click at [320, 13] on div at bounding box center [315, 12] width 120 height 10
click at [122, 10] on div at bounding box center [124, 12] width 9 height 10
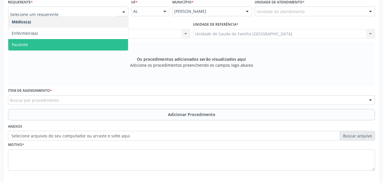
click at [104, 41] on span "Paciente" at bounding box center [68, 44] width 120 height 11
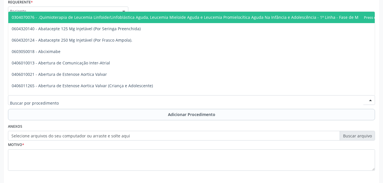
click at [96, 96] on div at bounding box center [191, 100] width 367 height 10
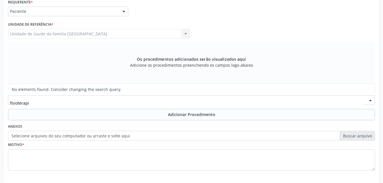
scroll to position [0, 0]
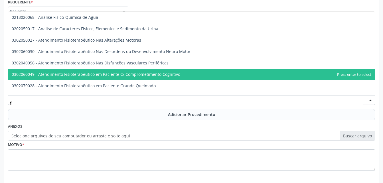
type input "f"
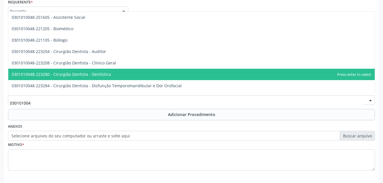
type input "0301010048"
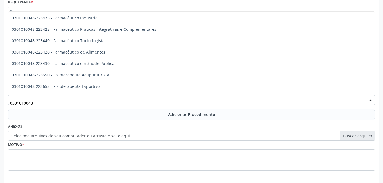
scroll to position [571, 0]
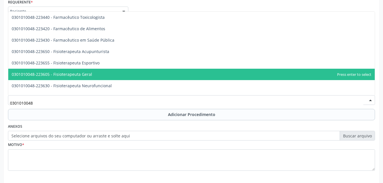
click at [119, 72] on span "0301010048-223605 - Fisioterapeuta Geral" at bounding box center [191, 74] width 367 height 11
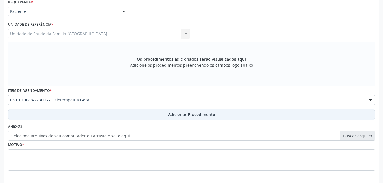
click at [120, 116] on button "Adicionar Procedimento" at bounding box center [191, 114] width 367 height 11
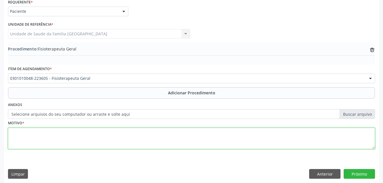
click at [122, 140] on textarea at bounding box center [191, 139] width 367 height 22
type textarea "fisioterapia"
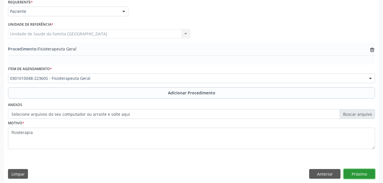
click at [366, 173] on button "Próximo" at bounding box center [359, 174] width 31 height 10
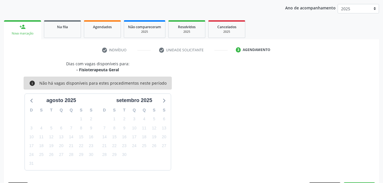
scroll to position [90, 0]
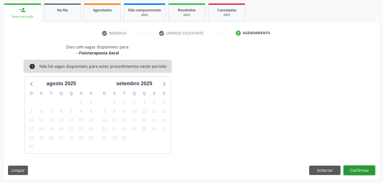
click at [365, 172] on button "Confirmar" at bounding box center [359, 171] width 31 height 10
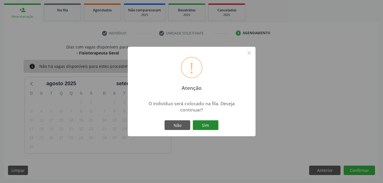
click at [215, 129] on button "Sim" at bounding box center [206, 125] width 26 height 10
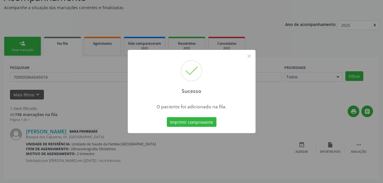
scroll to position [13, 0]
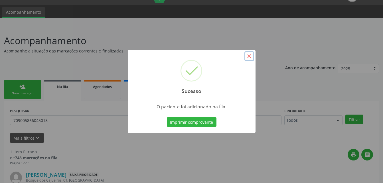
click at [250, 58] on button "×" at bounding box center [249, 56] width 10 height 10
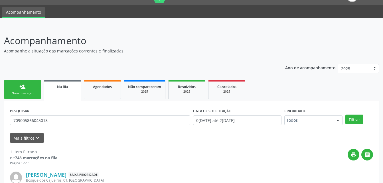
click at [26, 93] on div "Nova marcação" at bounding box center [22, 93] width 29 height 4
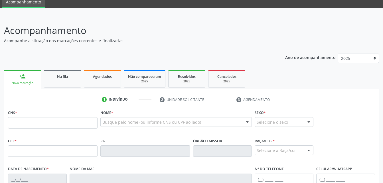
scroll to position [42, 0]
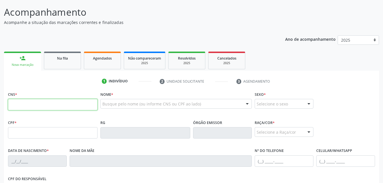
click at [48, 105] on input "text" at bounding box center [53, 104] width 90 height 11
type input "701 0018 7495 3190"
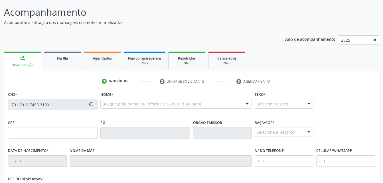
type input "19/10/1973"
type input "Maria Nilza Lopes dos Santos"
type input "(82) 3263-1349"
type input "(82) 98889-1355"
type input "S/N"
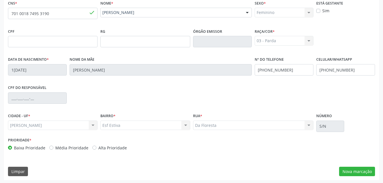
scroll to position [134, 0]
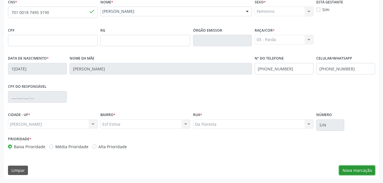
click at [357, 169] on button "Nova marcação" at bounding box center [357, 171] width 36 height 10
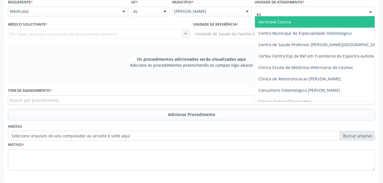
type input "est"
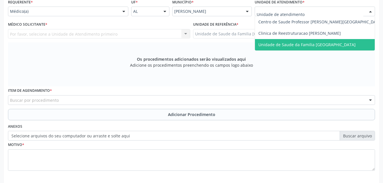
click at [121, 10] on div at bounding box center [124, 12] width 9 height 10
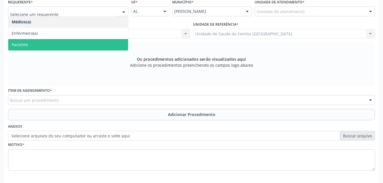
click at [104, 44] on span "Paciente" at bounding box center [68, 44] width 120 height 11
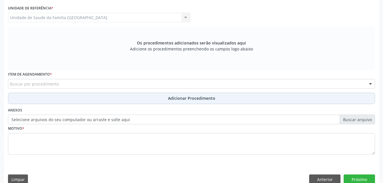
scroll to position [159, 0]
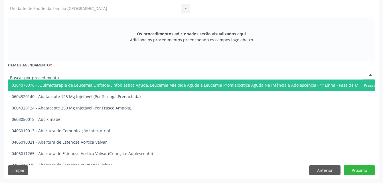
click at [100, 76] on div at bounding box center [191, 75] width 367 height 10
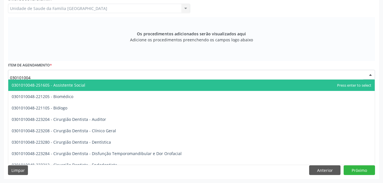
type input "0301010048"
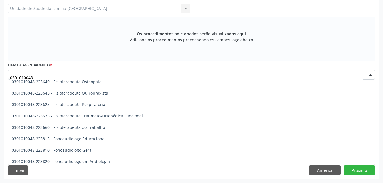
scroll to position [656, 0]
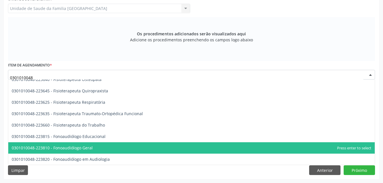
click at [132, 145] on span "0301010048-223810 - Fonoaudiólogo Geral" at bounding box center [191, 147] width 367 height 11
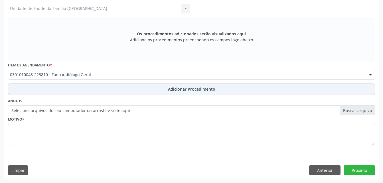
click at [147, 90] on button "Adicionar Procedimento" at bounding box center [191, 89] width 367 height 11
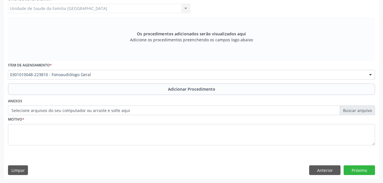
scroll to position [138, 0]
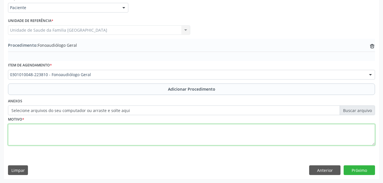
click at [143, 130] on textarea at bounding box center [191, 135] width 367 height 22
type textarea "fisioterapia"
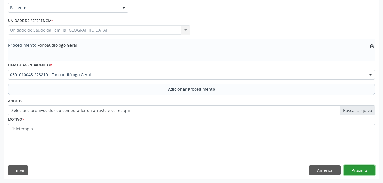
click at [360, 168] on button "Próximo" at bounding box center [359, 170] width 31 height 10
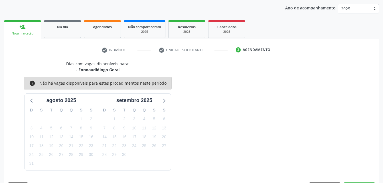
scroll to position [90, 0]
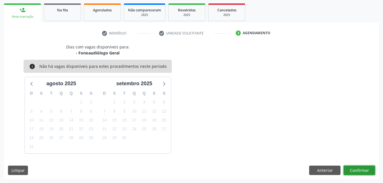
click at [360, 171] on button "Confirmar" at bounding box center [359, 171] width 31 height 10
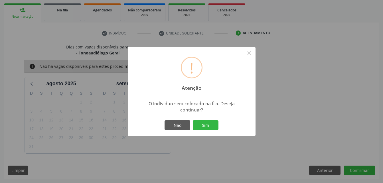
click at [201, 120] on div "Não Sim" at bounding box center [191, 125] width 56 height 12
click at [205, 124] on button "Sim" at bounding box center [206, 125] width 26 height 10
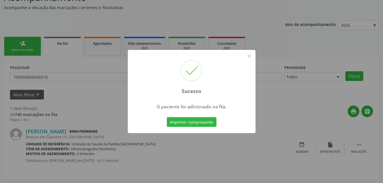
scroll to position [13, 0]
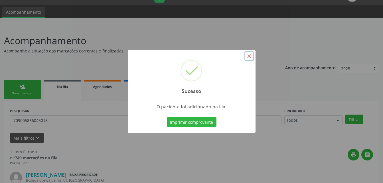
click at [249, 55] on button "×" at bounding box center [249, 56] width 10 height 10
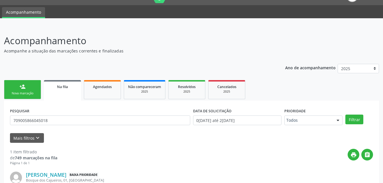
click at [36, 88] on link "person_add Nova marcação" at bounding box center [22, 89] width 37 height 19
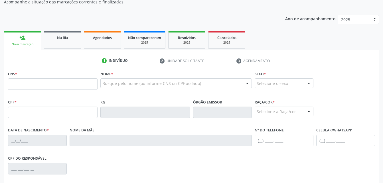
scroll to position [70, 0]
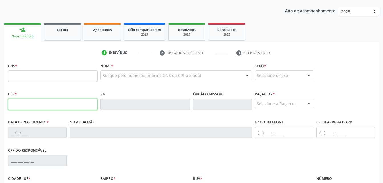
click at [45, 100] on input "text" at bounding box center [53, 104] width 90 height 11
type input "383.823.774-91"
type input "704 3075 4450 5590"
type input "13/01/1950"
type input "Edite Maria da Conceição"
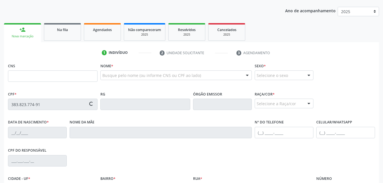
type input "(82) 99117-4987"
type input "1"
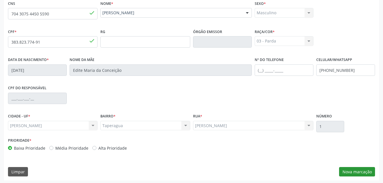
scroll to position [134, 0]
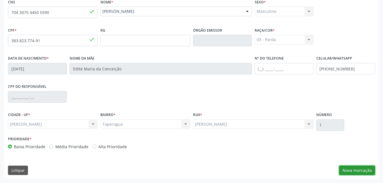
click at [356, 172] on button "Nova marcação" at bounding box center [357, 171] width 36 height 10
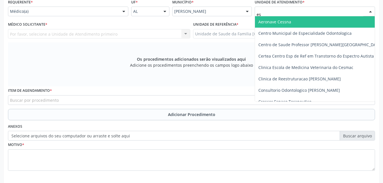
type input "est"
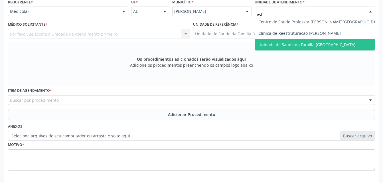
click at [310, 44] on span "Unidade de Saude da Familia [GEOGRAPHIC_DATA]" at bounding box center [306, 44] width 97 height 5
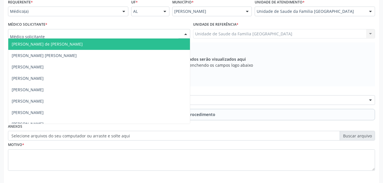
click at [75, 36] on div at bounding box center [99, 34] width 182 height 10
type input "ro"
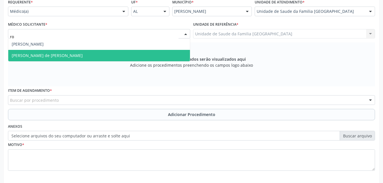
click at [83, 56] on span "[PERSON_NAME] de [PERSON_NAME]" at bounding box center [99, 55] width 182 height 11
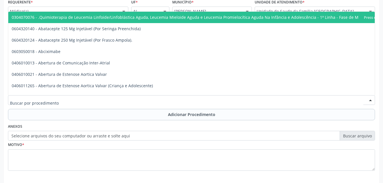
click at [101, 100] on div at bounding box center [191, 100] width 367 height 10
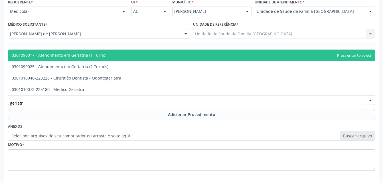
type input "geriatra"
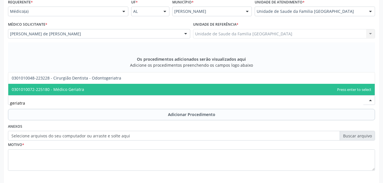
click at [103, 91] on span "0301010072-225180 - Médico Geriatra" at bounding box center [191, 89] width 367 height 11
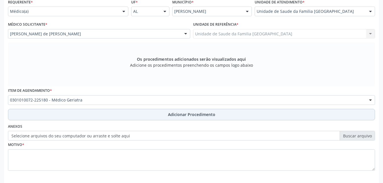
click at [133, 115] on button "Adicionar Procedimento" at bounding box center [191, 114] width 367 height 11
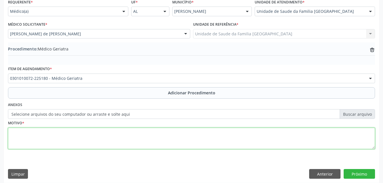
click at [139, 140] on textarea at bounding box center [191, 139] width 367 height 22
type textarea "sem justf."
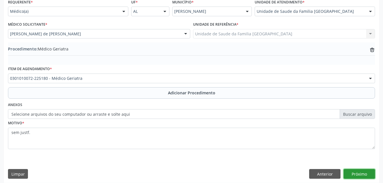
click at [372, 176] on button "Próximo" at bounding box center [359, 174] width 31 height 10
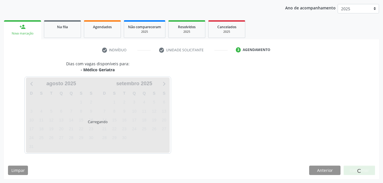
scroll to position [90, 0]
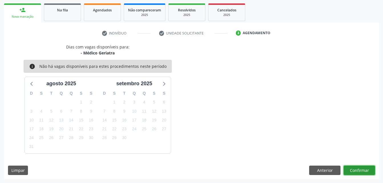
click at [364, 170] on button "Confirmar" at bounding box center [359, 171] width 31 height 10
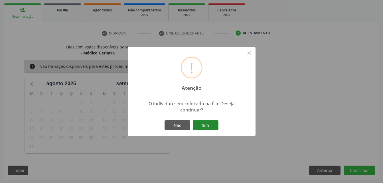
click at [201, 128] on button "Sim" at bounding box center [206, 125] width 26 height 10
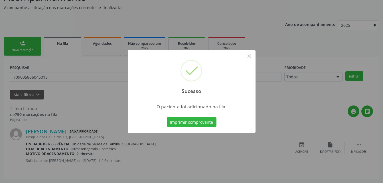
scroll to position [13, 0]
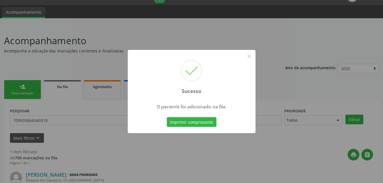
click at [167, 117] on button "Imprimir comprovante" at bounding box center [192, 122] width 50 height 10
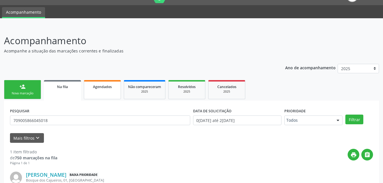
click at [106, 87] on span "Agendados" at bounding box center [102, 86] width 19 height 5
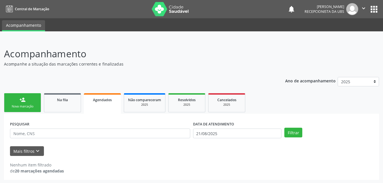
scroll to position [1, 0]
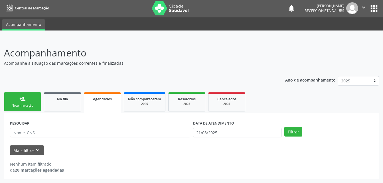
click at [39, 98] on link "person_add Nova marcação" at bounding box center [22, 101] width 37 height 19
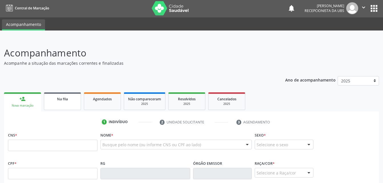
click at [64, 107] on link "Na fila" at bounding box center [62, 101] width 37 height 18
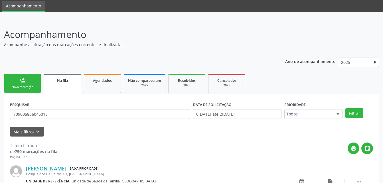
scroll to position [29, 0]
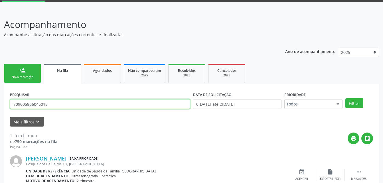
click at [68, 107] on input "709005866045018" at bounding box center [100, 104] width 180 height 10
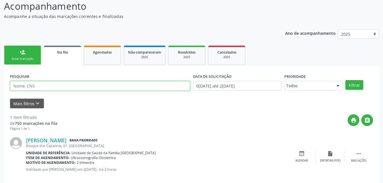
scroll to position [56, 0]
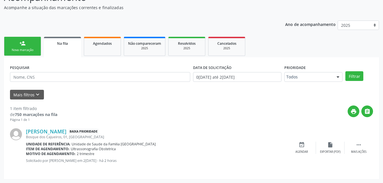
click at [34, 43] on link "person_add Nova marcação" at bounding box center [22, 46] width 37 height 19
